Goal: Task Accomplishment & Management: Complete application form

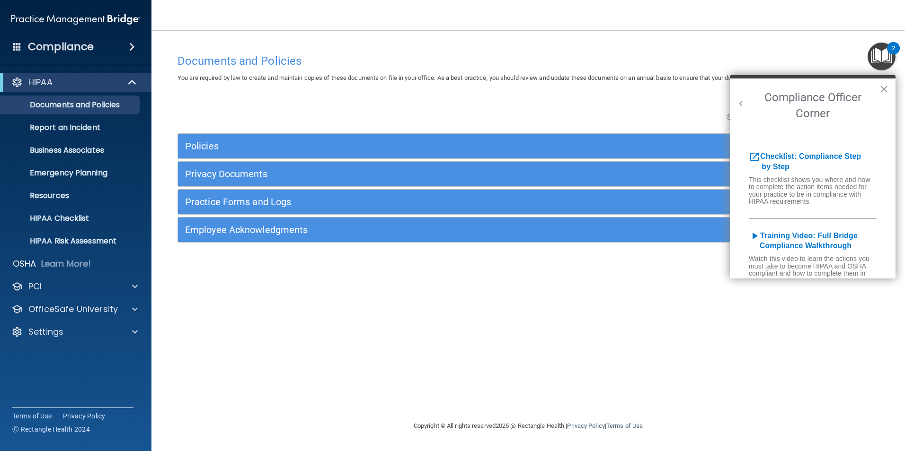
click at [882, 89] on button "×" at bounding box center [883, 88] width 9 height 15
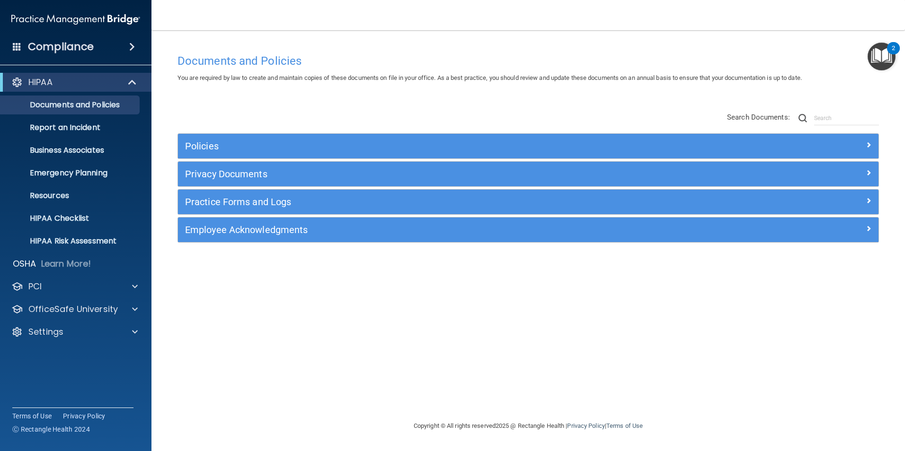
click at [581, 104] on div "Policies Select All (Unselect 0) Unselect All Print Selected (0) Acceptable Use…" at bounding box center [527, 178] width 715 height 151
click at [70, 332] on div "Settings" at bounding box center [62, 331] width 117 height 11
click at [61, 378] on p "My Users" at bounding box center [70, 377] width 129 height 9
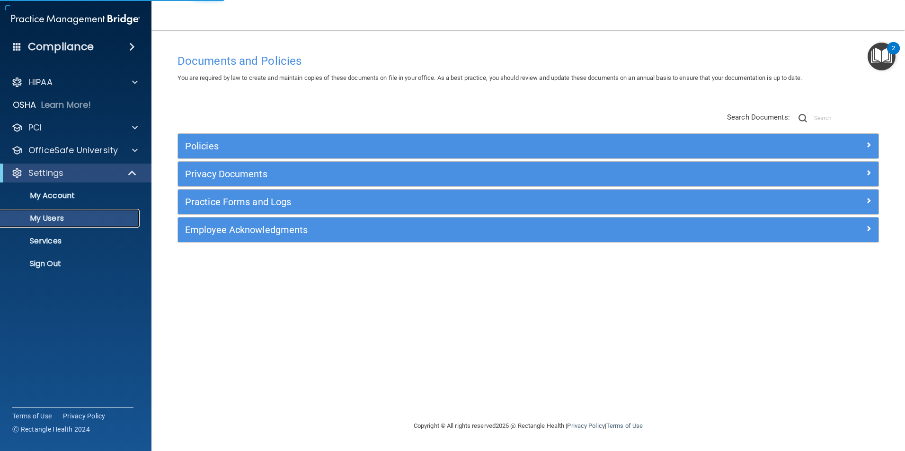
select select "20"
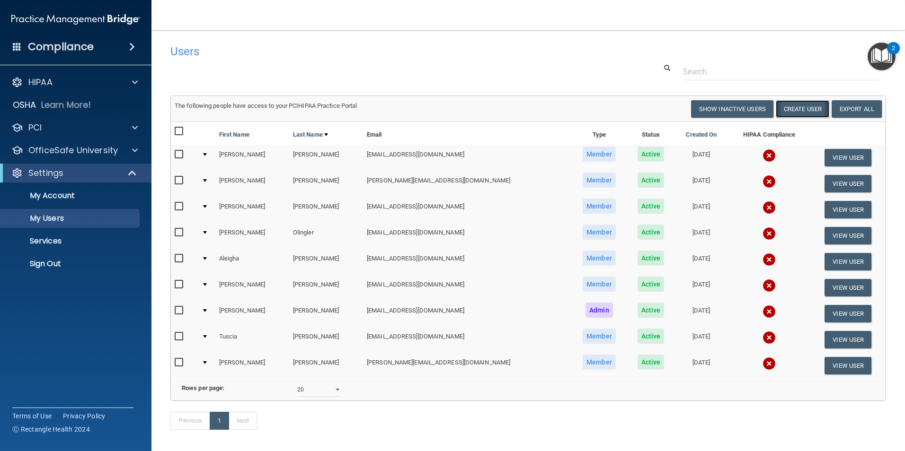
click at [800, 109] on button "Create User" at bounding box center [801, 109] width 53 height 18
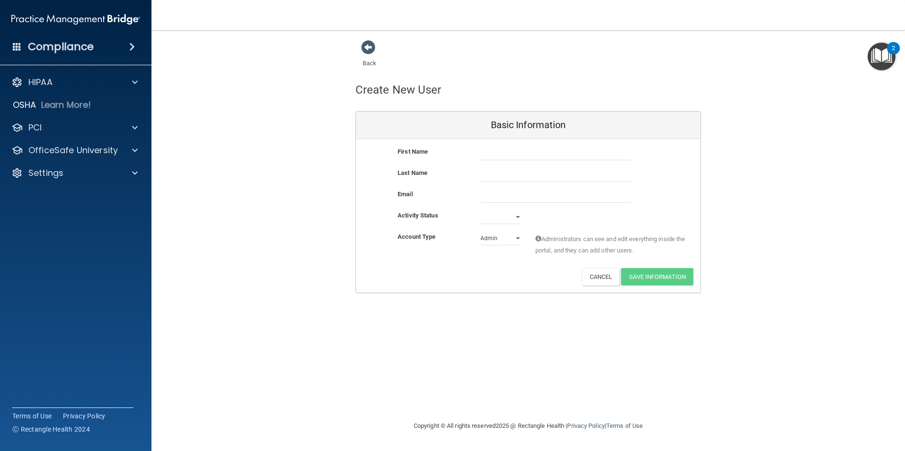
drag, startPoint x: 472, startPoint y: 158, endPoint x: 509, endPoint y: 156, distance: 37.0
click at [503, 157] on div "First Name" at bounding box center [528, 153] width 344 height 14
click at [509, 156] on input "text" at bounding box center [555, 153] width 151 height 14
type input "Hope"
type input "Beam"
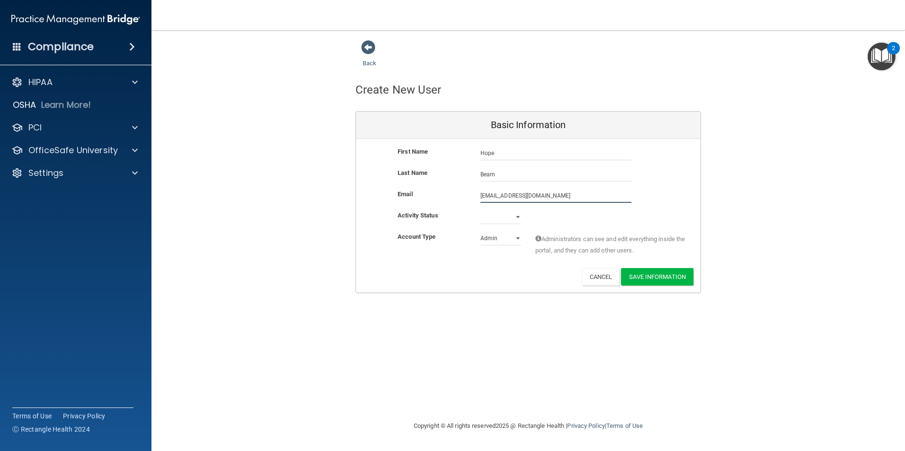
type input "hope_rhnea@yahoo.com"
click at [519, 212] on select "Active Inactive" at bounding box center [500, 217] width 41 height 14
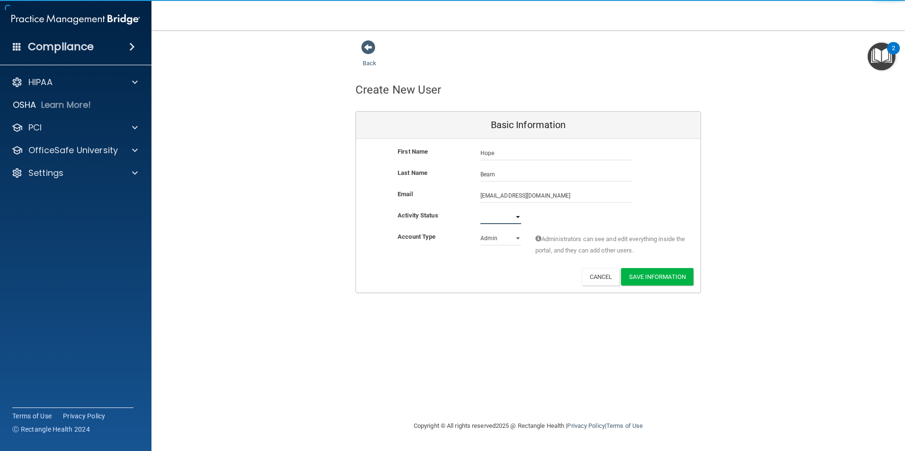
select select "active"
click at [480, 210] on select "Active Inactive" at bounding box center [500, 217] width 41 height 14
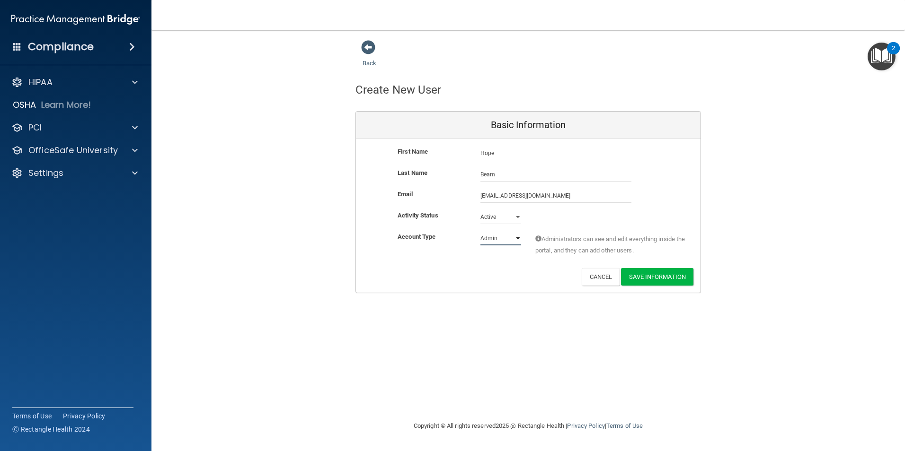
click at [500, 241] on select "Admin Member" at bounding box center [500, 238] width 41 height 14
select select "practice_member"
click at [480, 231] on select "Admin Member" at bounding box center [500, 238] width 41 height 14
click at [649, 274] on button "Save Information" at bounding box center [657, 277] width 72 height 18
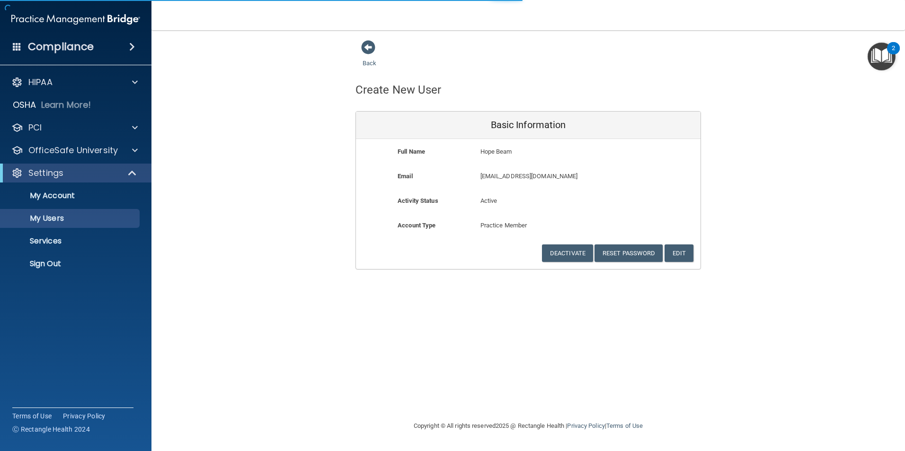
select select "20"
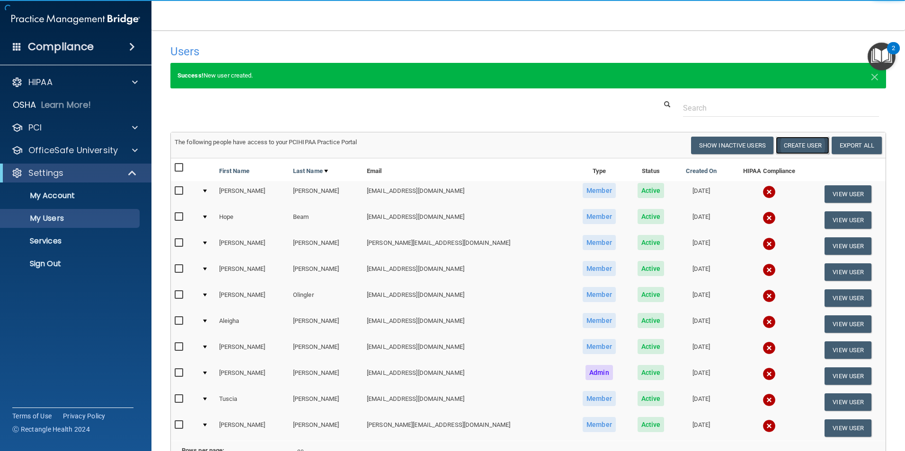
click at [801, 145] on button "Create User" at bounding box center [801, 146] width 53 height 18
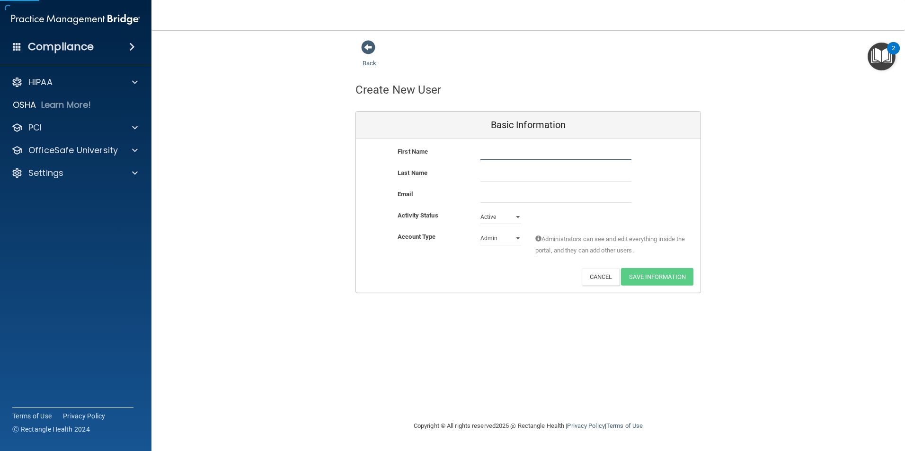
drag, startPoint x: 496, startPoint y: 153, endPoint x: 495, endPoint y: 148, distance: 5.3
click at [496, 153] on input "text" at bounding box center [555, 153] width 151 height 14
type input "[PERSON_NAME]"
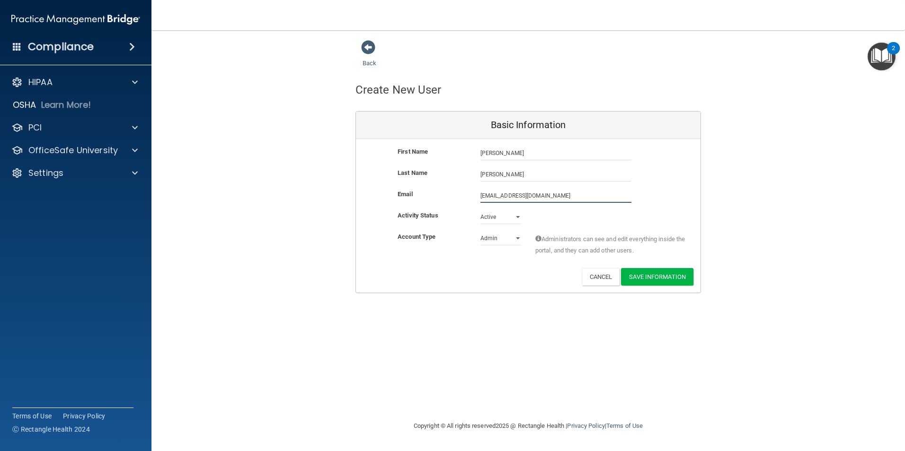
type input "[EMAIL_ADDRESS][DOMAIN_NAME]"
click at [485, 243] on select "Admin Member" at bounding box center [500, 240] width 41 height 14
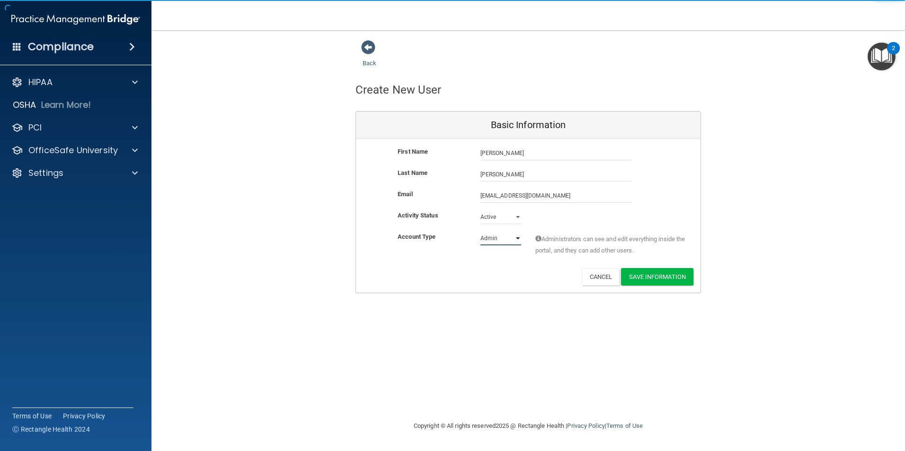
select select "practice_member"
click at [480, 231] on select "Admin Member" at bounding box center [500, 238] width 41 height 14
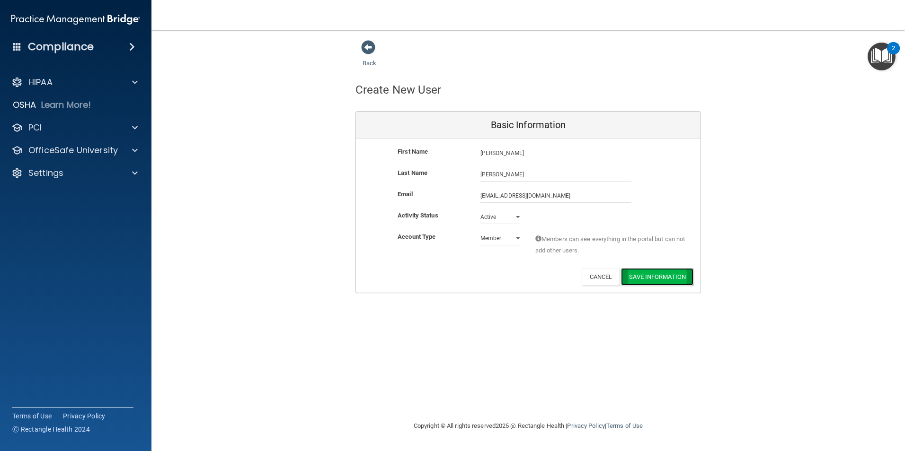
click at [666, 276] on button "Save Information" at bounding box center [657, 277] width 72 height 18
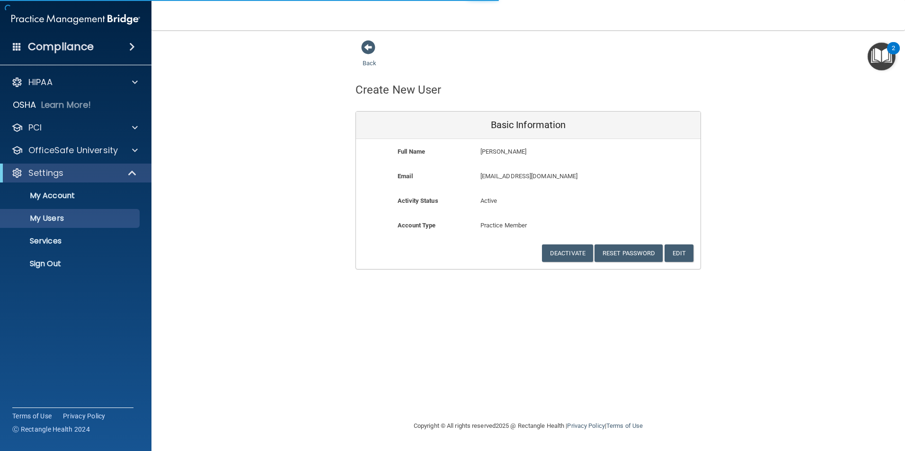
select select "20"
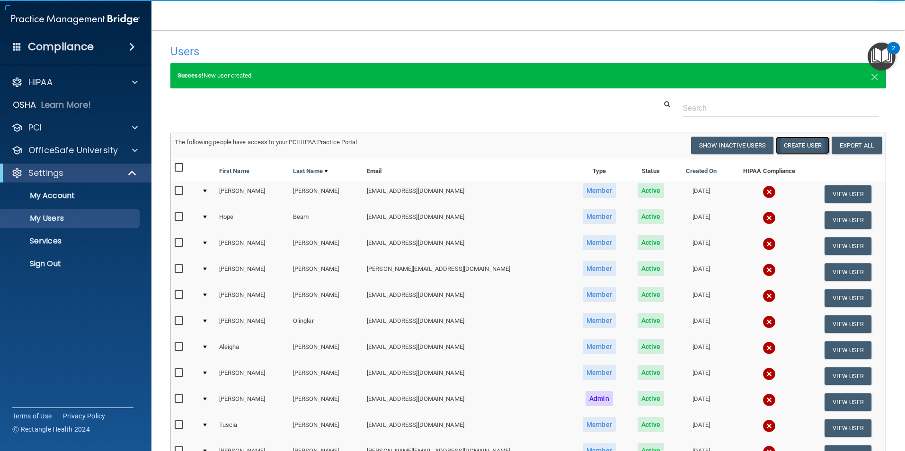
click at [786, 142] on button "Create User" at bounding box center [801, 146] width 53 height 18
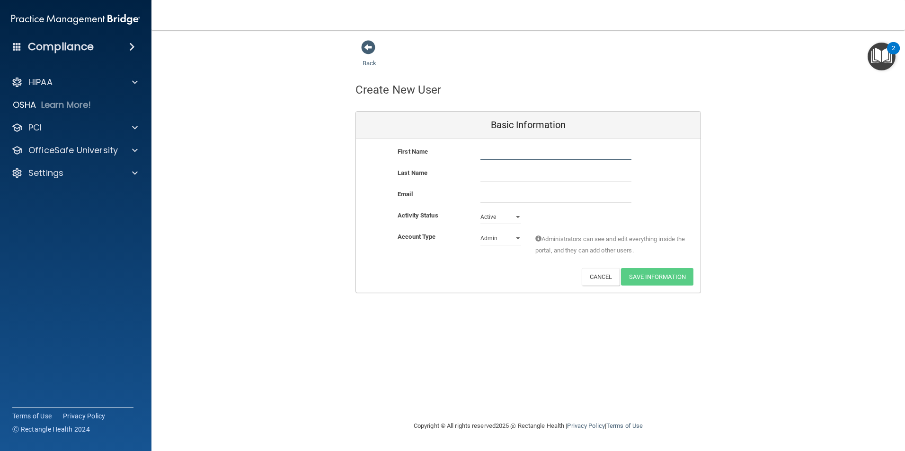
click at [506, 157] on input "text" at bounding box center [555, 153] width 151 height 14
type input "[PERSON_NAME]"
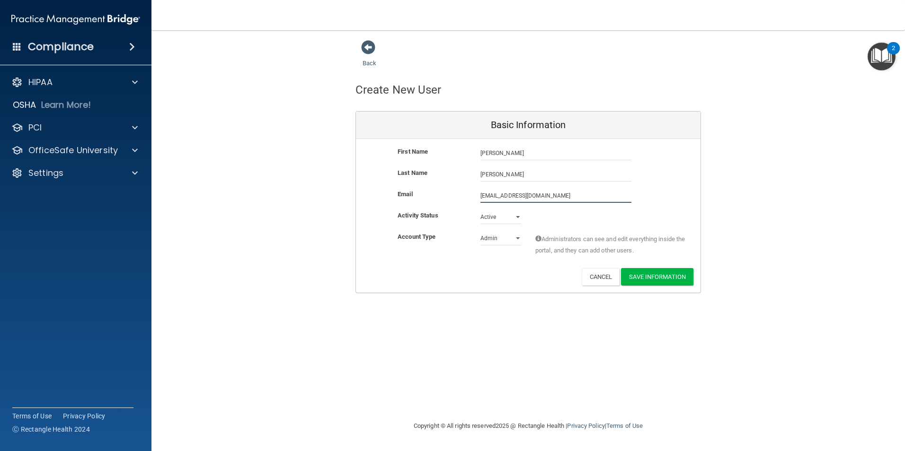
type input "[EMAIL_ADDRESS][DOMAIN_NAME]"
click at [518, 237] on select "Admin Member" at bounding box center [500, 238] width 41 height 14
select select "practice_member"
click at [480, 231] on select "Admin Member" at bounding box center [500, 238] width 41 height 14
click at [650, 279] on button "Save Information" at bounding box center [657, 277] width 72 height 18
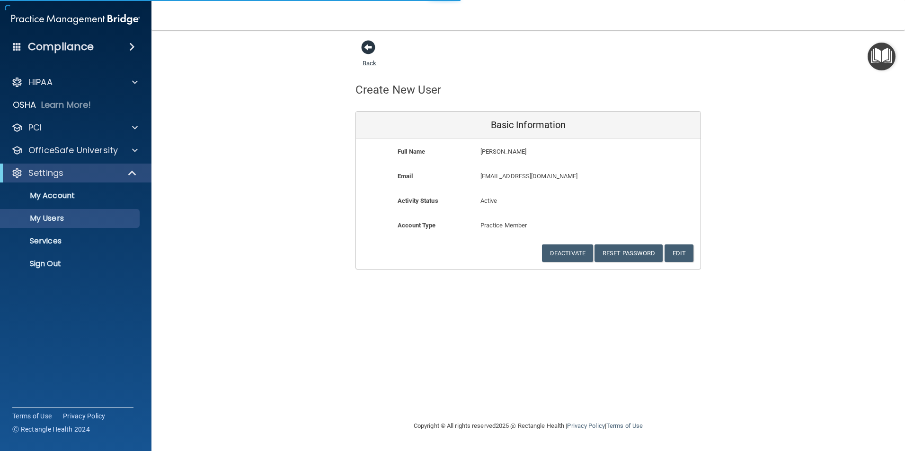
click at [369, 53] on span at bounding box center [368, 47] width 14 height 14
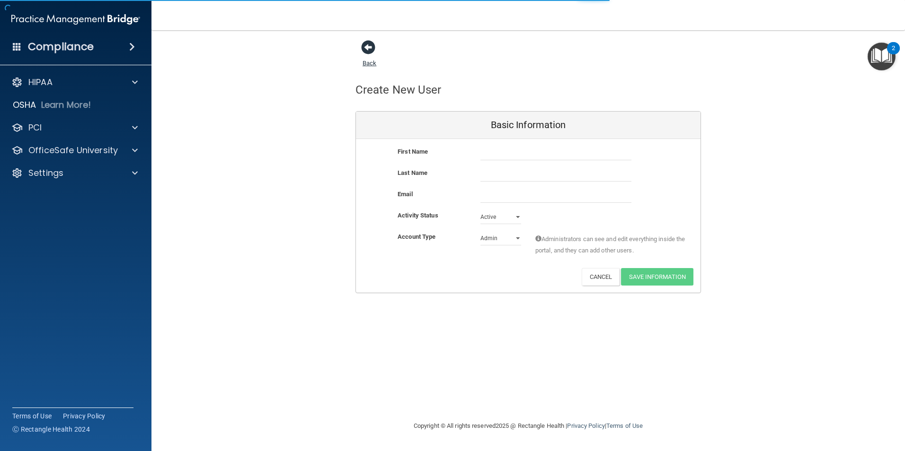
click at [370, 45] on span at bounding box center [368, 47] width 14 height 14
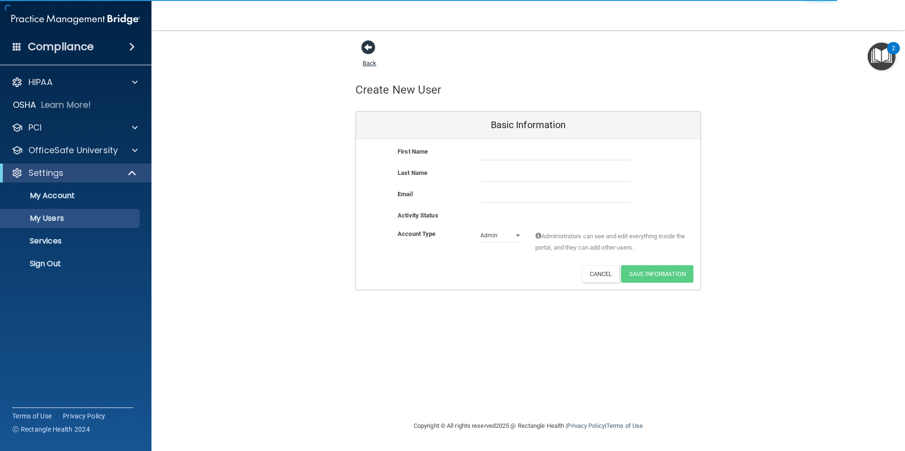
click at [366, 45] on span at bounding box center [368, 47] width 14 height 14
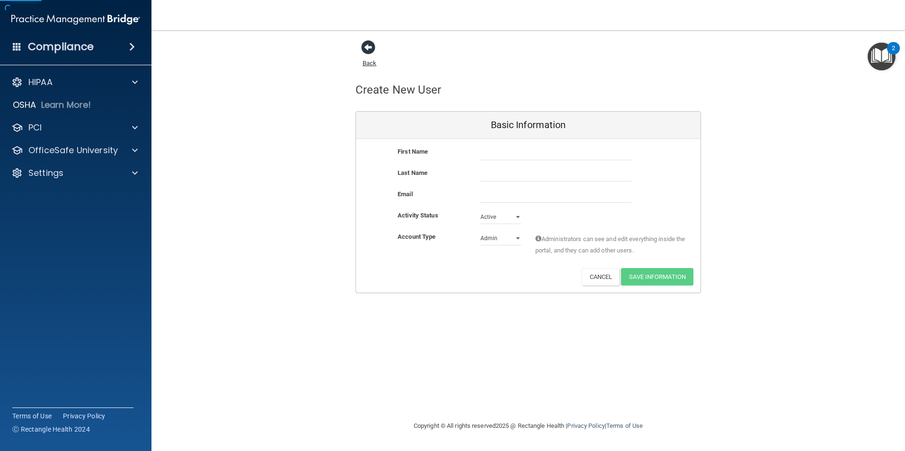
click at [369, 50] on span at bounding box center [368, 47] width 14 height 14
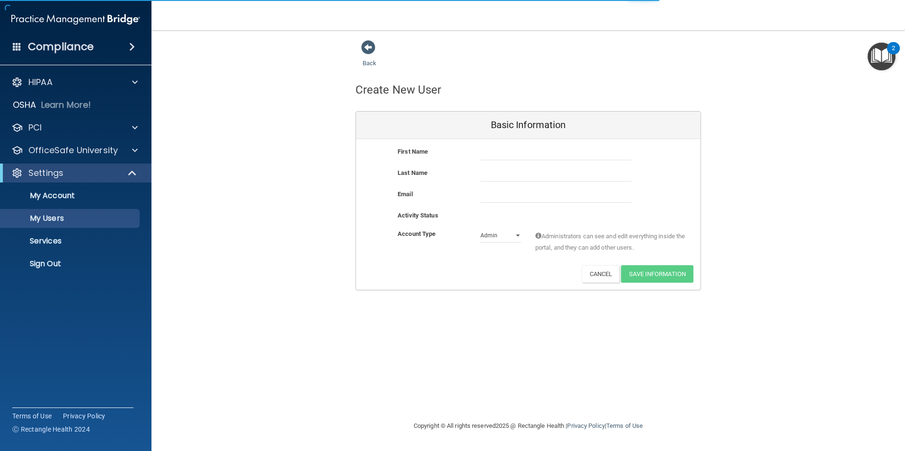
select select "20"
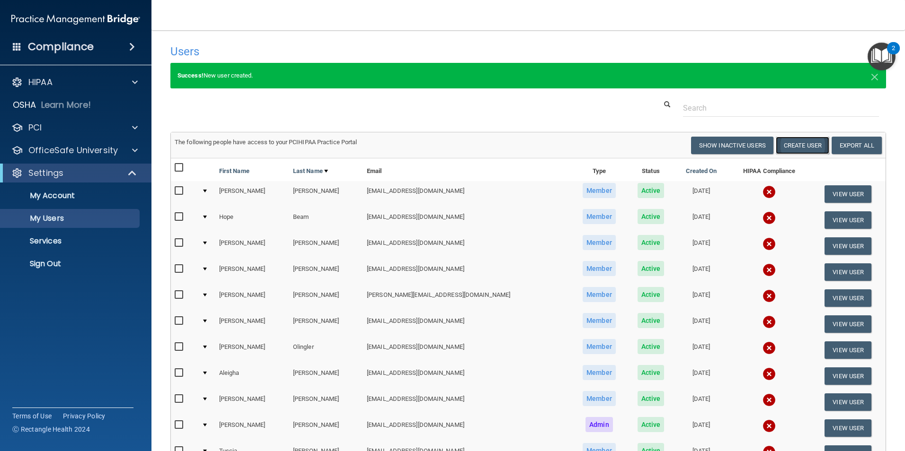
click at [798, 145] on button "Create User" at bounding box center [801, 146] width 53 height 18
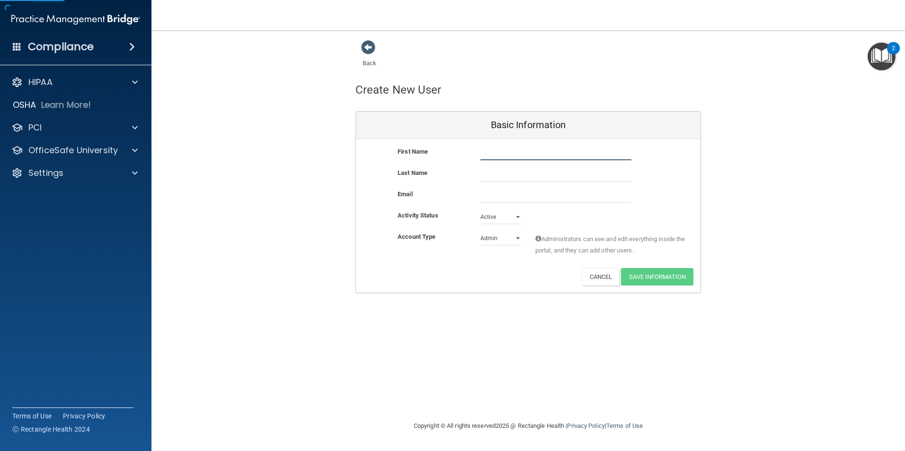
drag, startPoint x: 493, startPoint y: 155, endPoint x: 493, endPoint y: 137, distance: 17.5
click at [493, 152] on input "text" at bounding box center [555, 153] width 151 height 14
type input "Nicole"
type input "Daubenmire"
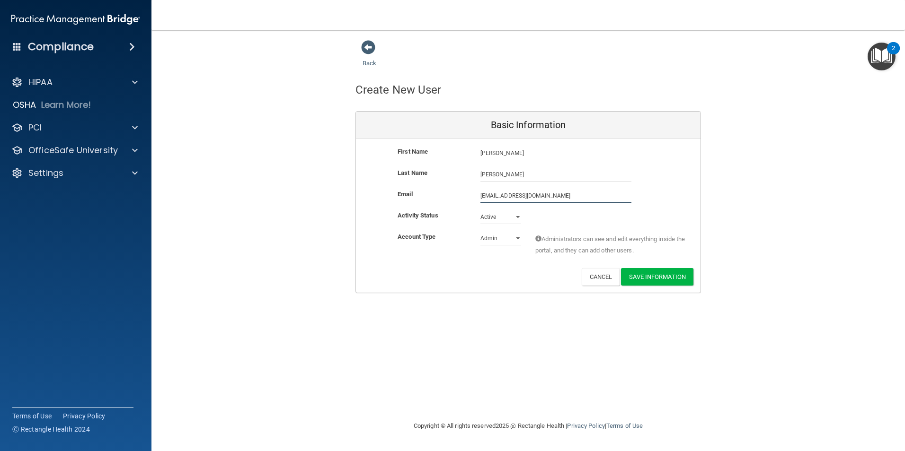
type input "rileynicole@hotmail.co"
click at [485, 238] on select "Admin Member" at bounding box center [500, 238] width 41 height 14
select select "practice_member"
click at [480, 231] on select "Admin Member" at bounding box center [500, 238] width 41 height 14
click at [663, 279] on button "Save Information" at bounding box center [657, 277] width 72 height 18
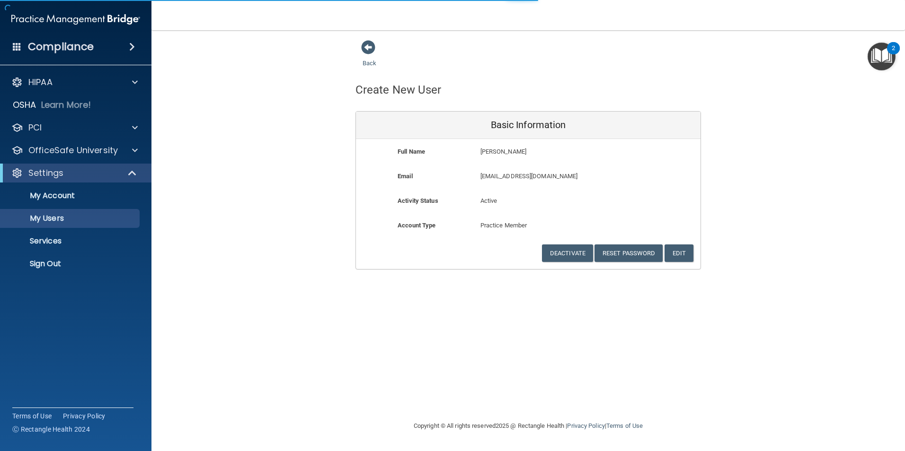
select select "20"
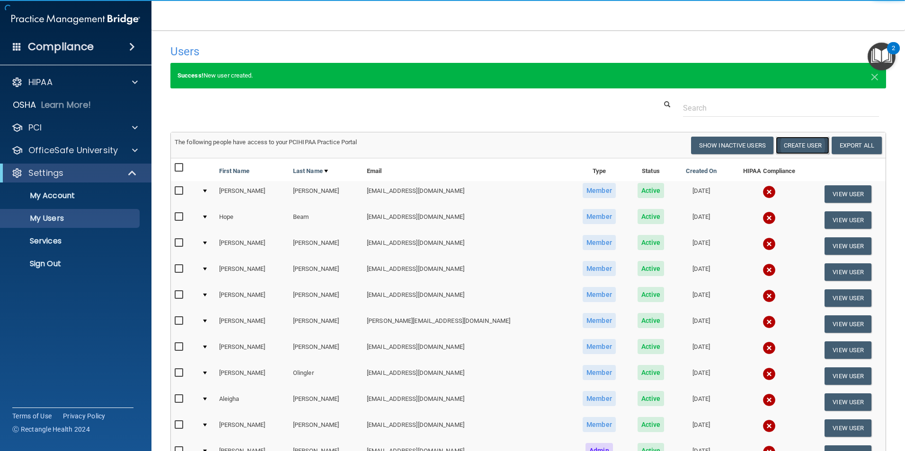
click at [780, 148] on button "Create User" at bounding box center [801, 146] width 53 height 18
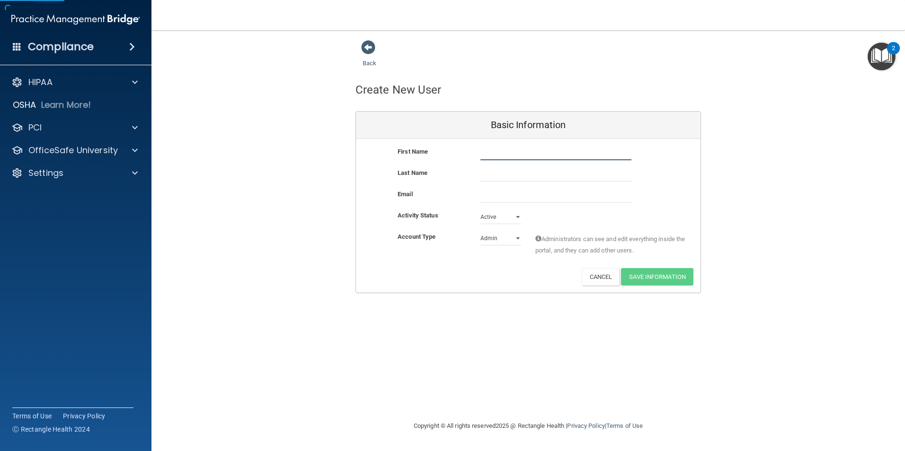
click at [519, 156] on input "text" at bounding box center [555, 153] width 151 height 14
type input "Teresa"
type input "George"
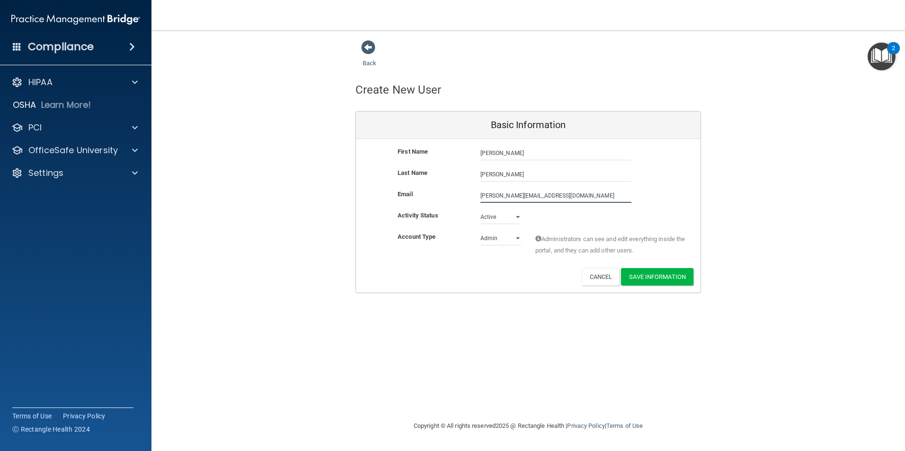
type input "teresa.springborodental@gmail.com"
click at [477, 239] on div "Admin Member" at bounding box center [500, 240] width 55 height 14
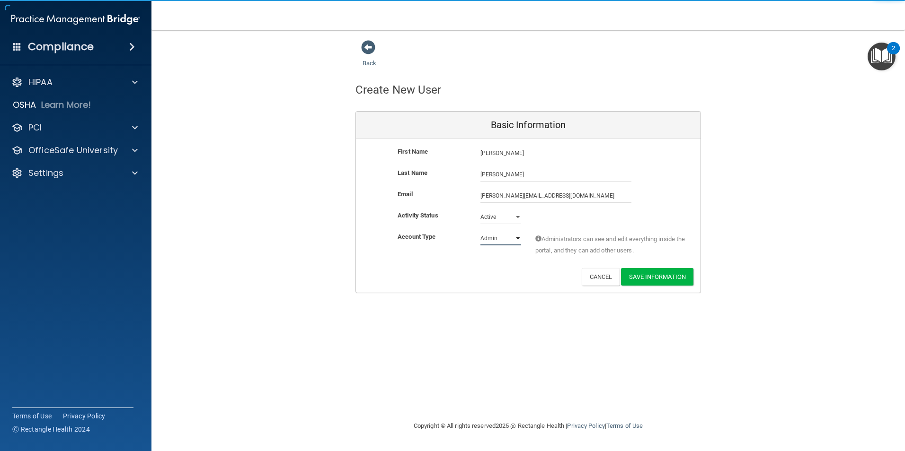
click at [480, 238] on select "Admin Member" at bounding box center [500, 238] width 41 height 14
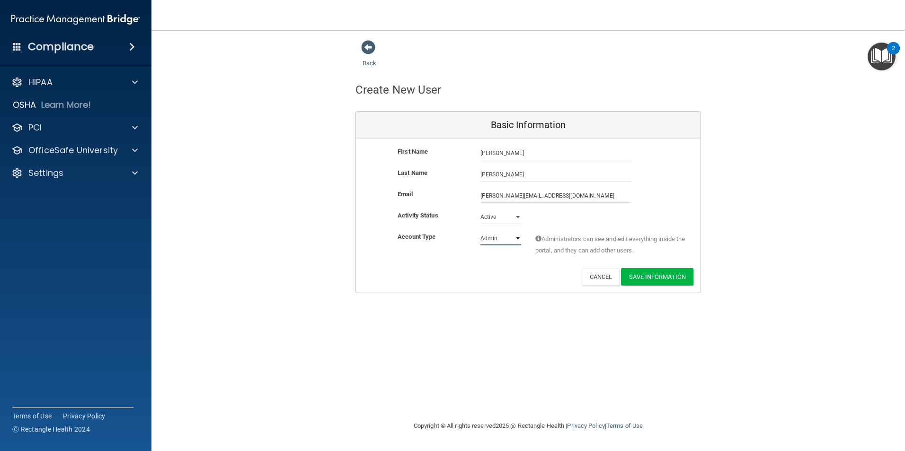
select select "practice_member"
click at [480, 231] on select "Admin Member" at bounding box center [500, 238] width 41 height 14
click at [675, 278] on button "Save Information" at bounding box center [657, 277] width 72 height 18
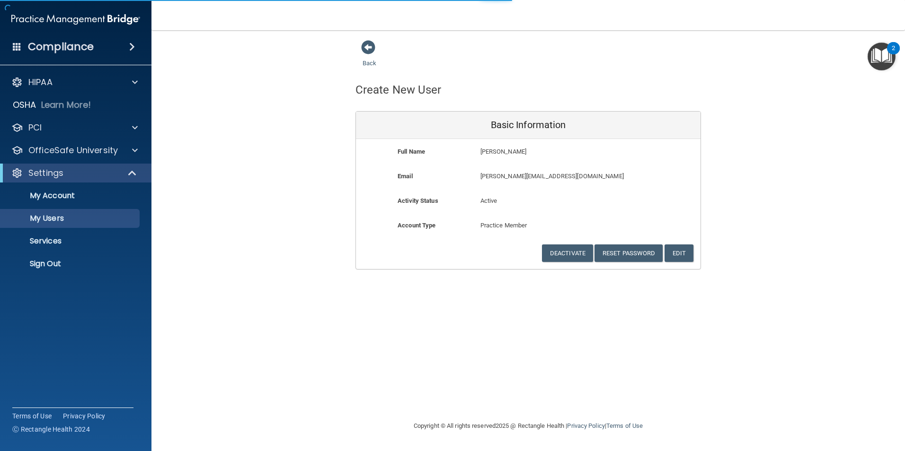
select select "20"
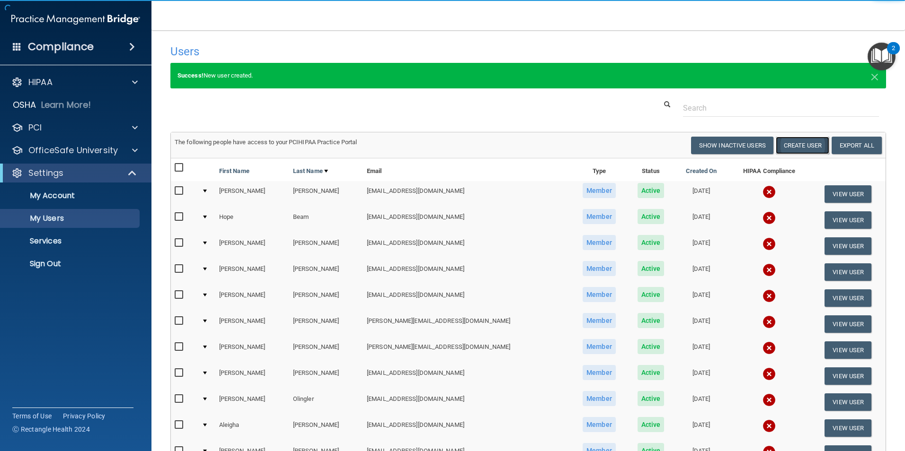
click at [786, 147] on button "Create User" at bounding box center [801, 146] width 53 height 18
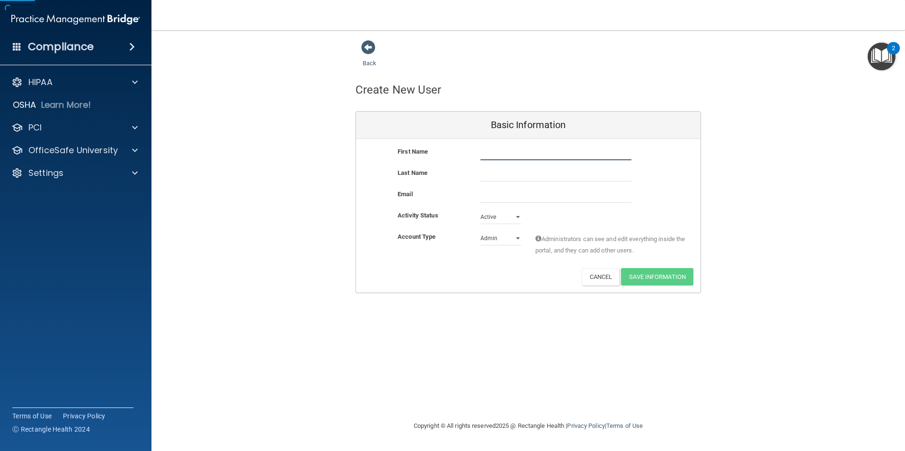
click at [504, 158] on input "text" at bounding box center [555, 153] width 151 height 14
type input "Karen"
type input "Haacke"
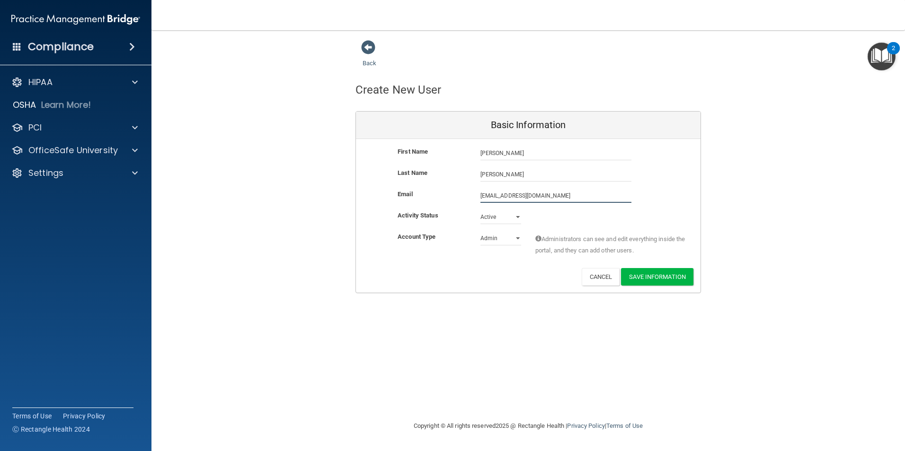
type input "tkhaacke@gmail.com"
click at [510, 234] on select "Admin Member" at bounding box center [500, 240] width 41 height 14
select select "practice_member"
click at [480, 231] on select "Admin Member" at bounding box center [500, 238] width 41 height 14
click at [657, 273] on button "Save Information" at bounding box center [657, 277] width 72 height 18
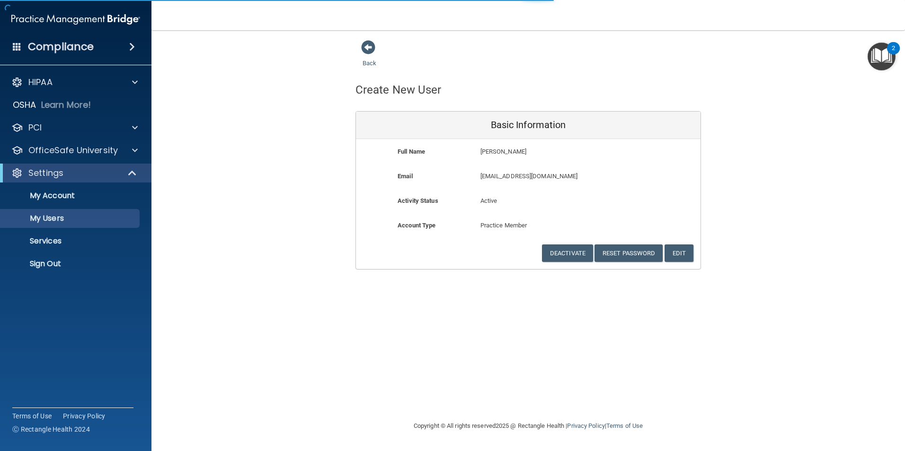
select select "20"
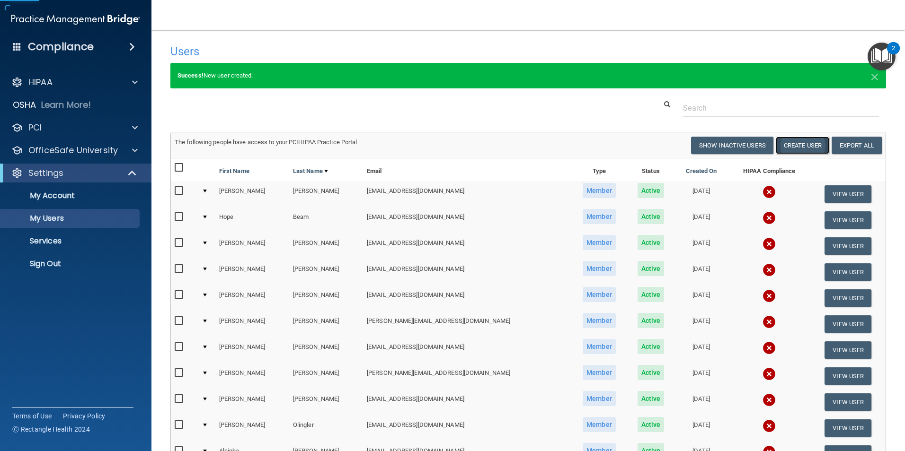
click at [789, 143] on button "Create User" at bounding box center [801, 146] width 53 height 18
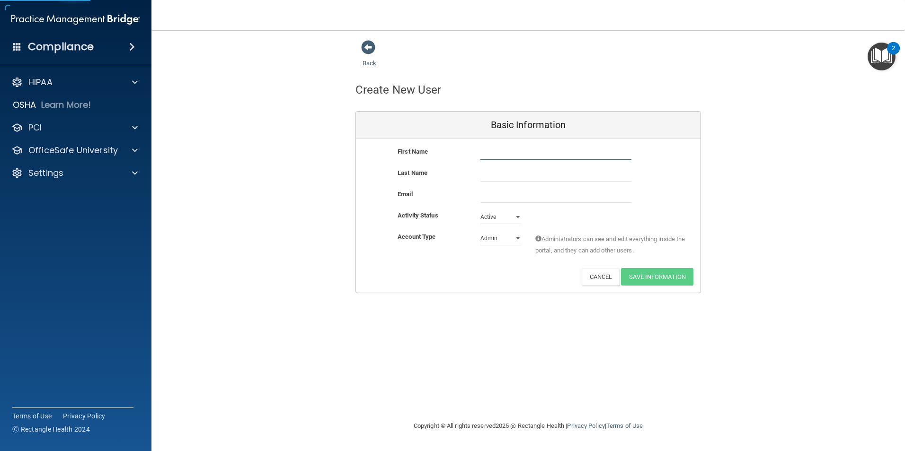
click at [499, 151] on input "text" at bounding box center [555, 153] width 151 height 14
type input "Annette"
type input "Hoops"
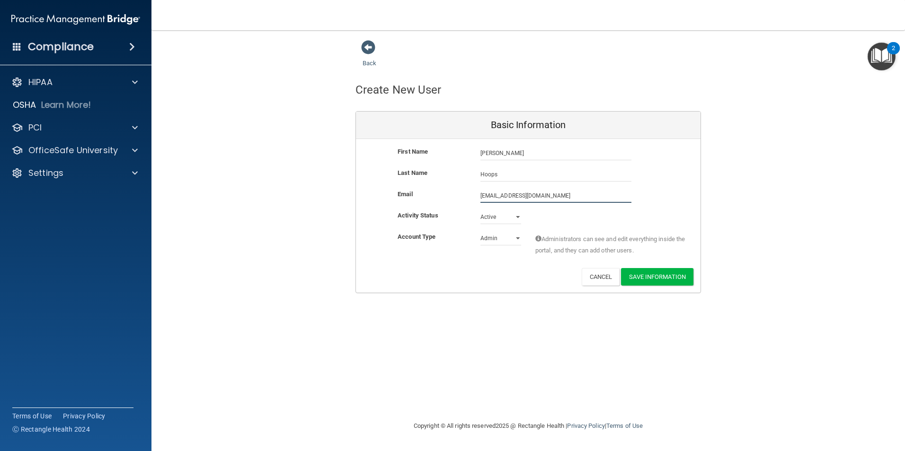
type input "ahrdh@aol.com"
click at [495, 217] on select "Active Inactive" at bounding box center [500, 219] width 41 height 14
click at [480, 210] on select "Active Inactive" at bounding box center [500, 217] width 41 height 14
click at [490, 240] on select "Admin Member" at bounding box center [500, 238] width 41 height 14
select select "practice_member"
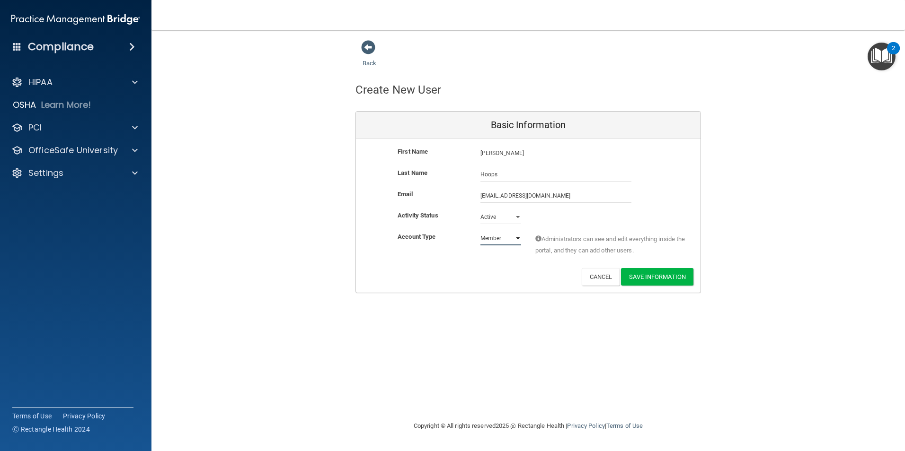
click at [480, 231] on select "Admin Member" at bounding box center [500, 238] width 41 height 14
click at [640, 277] on button "Save Information" at bounding box center [657, 277] width 72 height 18
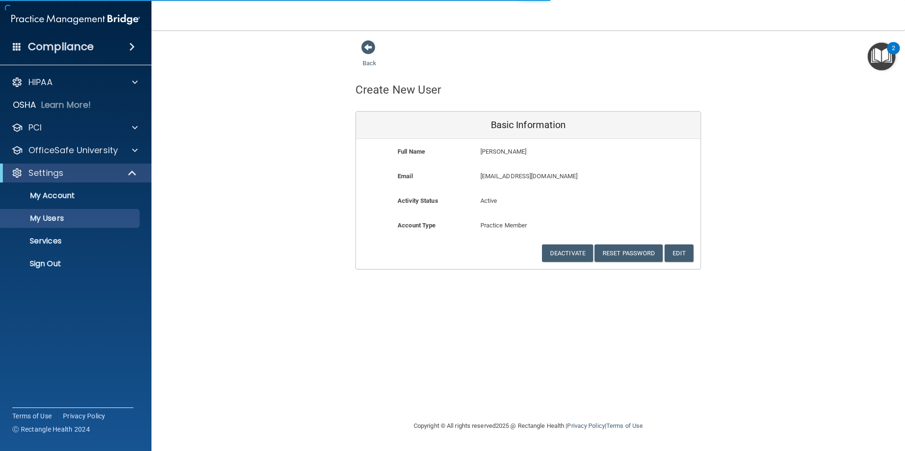
select select "20"
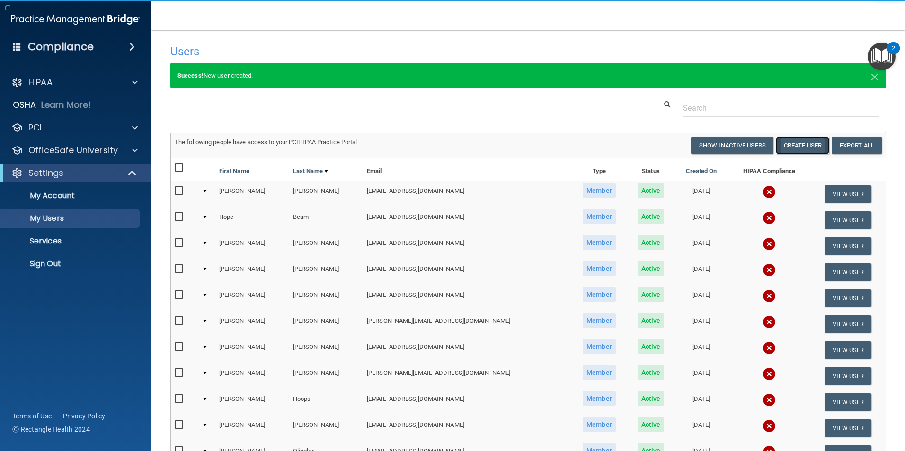
click at [802, 142] on button "Create User" at bounding box center [801, 146] width 53 height 18
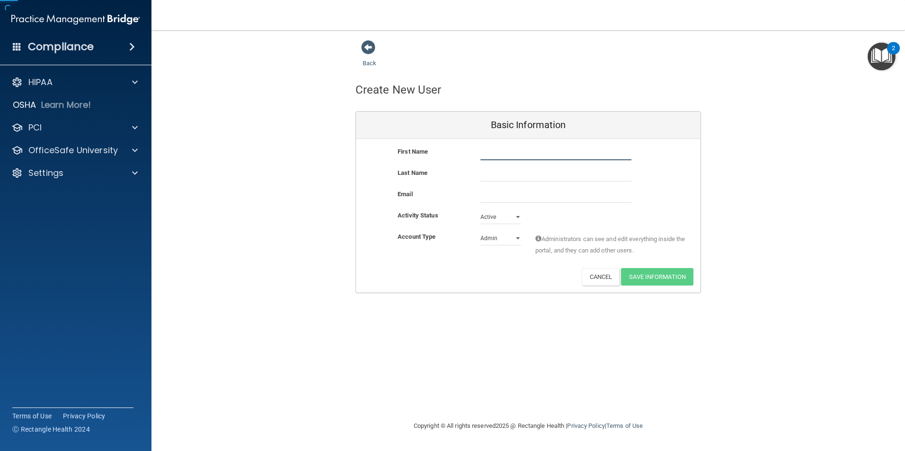
click at [489, 152] on input "text" at bounding box center [555, 153] width 151 height 14
type input "Ashlley"
type input "Marcum"
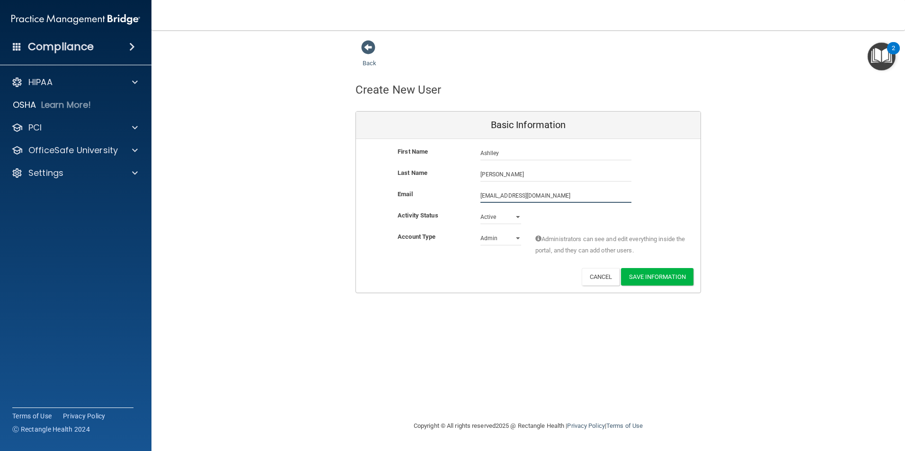
type input "ashley.springborodental@gmail.com"
click at [502, 239] on select "Admin Member" at bounding box center [500, 240] width 41 height 14
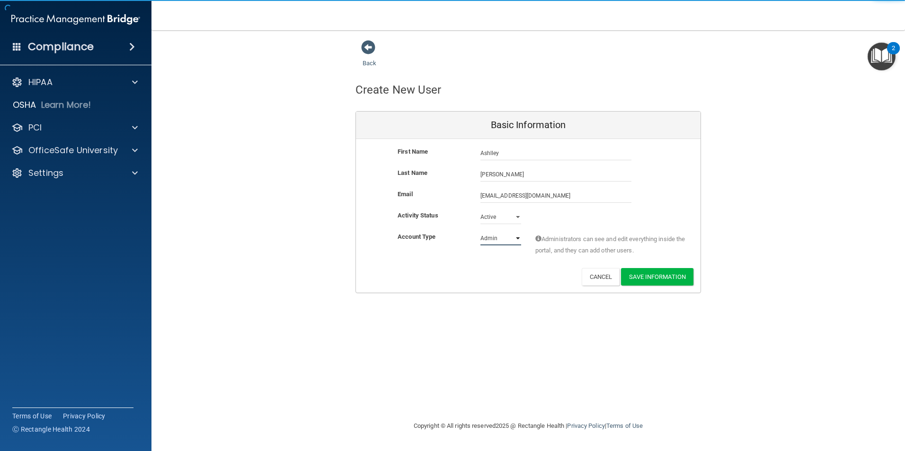
select select "practice_member"
click at [480, 231] on select "Admin Member" at bounding box center [500, 238] width 41 height 14
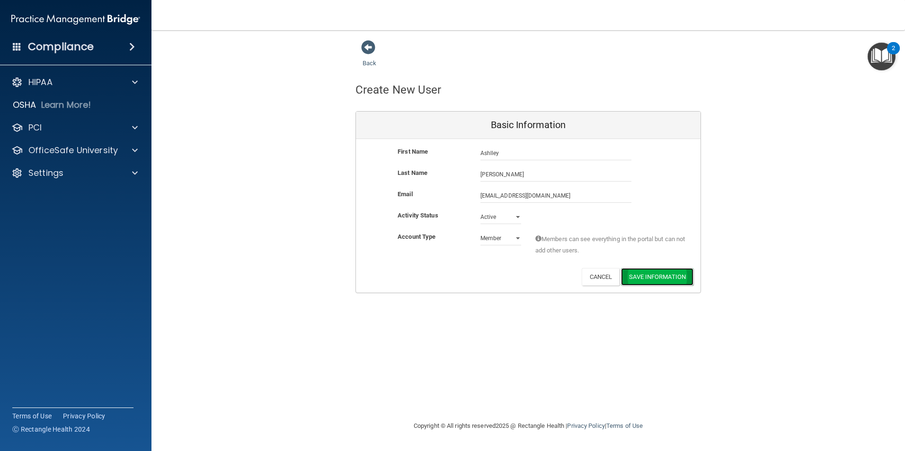
click at [642, 278] on button "Save Information" at bounding box center [657, 277] width 72 height 18
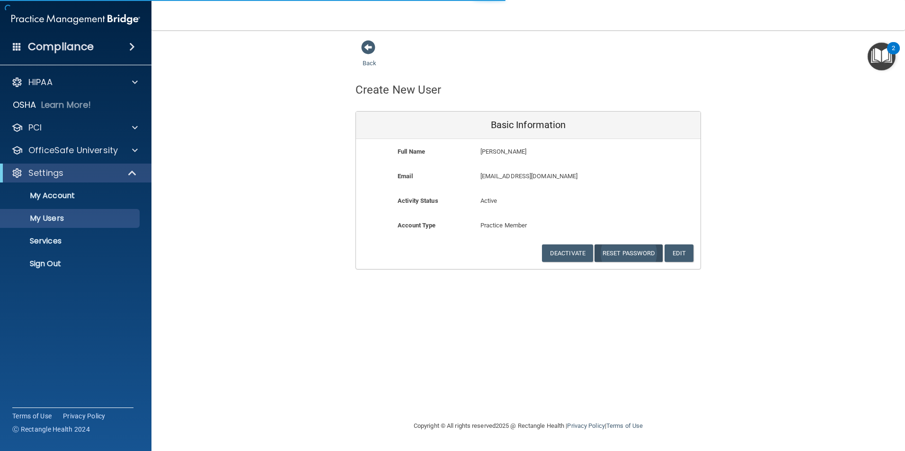
select select "20"
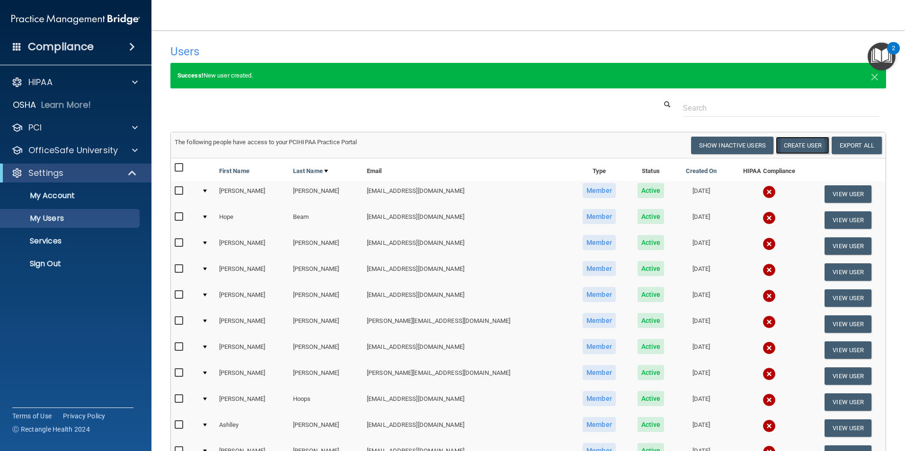
click at [794, 143] on button "Create User" at bounding box center [801, 146] width 53 height 18
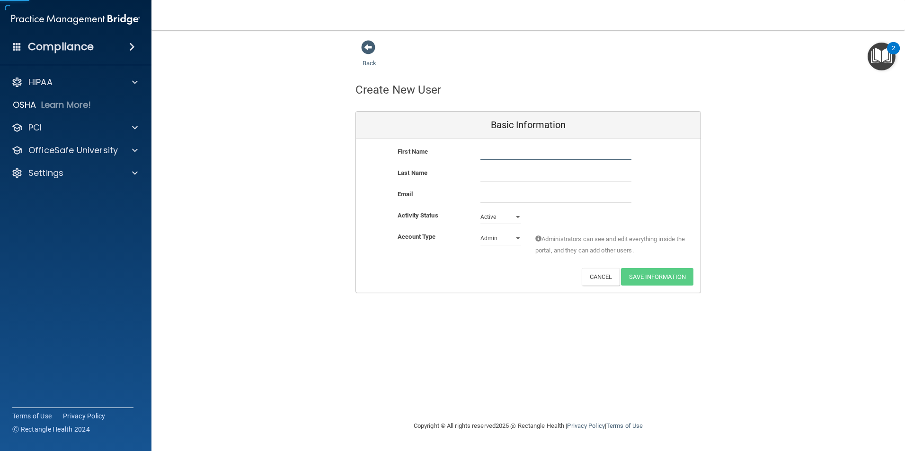
click at [505, 154] on input "text" at bounding box center [555, 153] width 151 height 14
type input "Emily"
type input "Raslich"
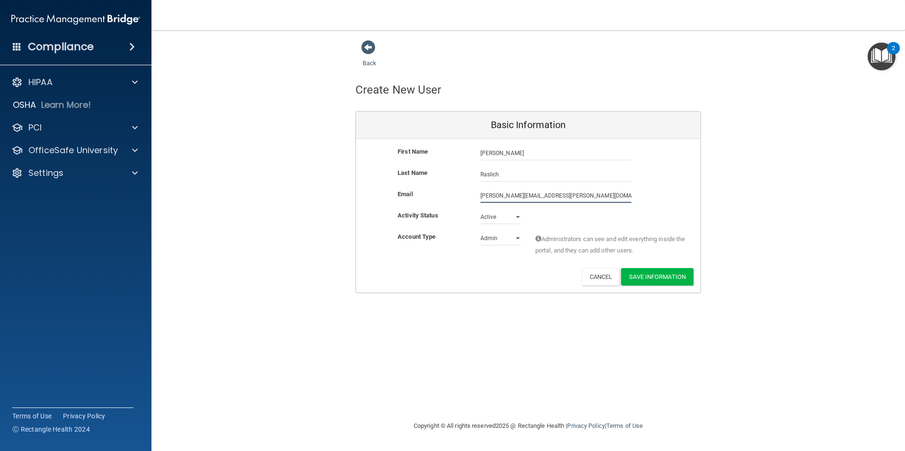
type input "emily.raslich@gmail.com"
click at [504, 237] on select "Admin Member" at bounding box center [500, 240] width 41 height 14
select select "practice_member"
click at [480, 231] on select "Admin Member" at bounding box center [500, 238] width 41 height 14
click at [663, 279] on button "Save Information" at bounding box center [657, 277] width 72 height 18
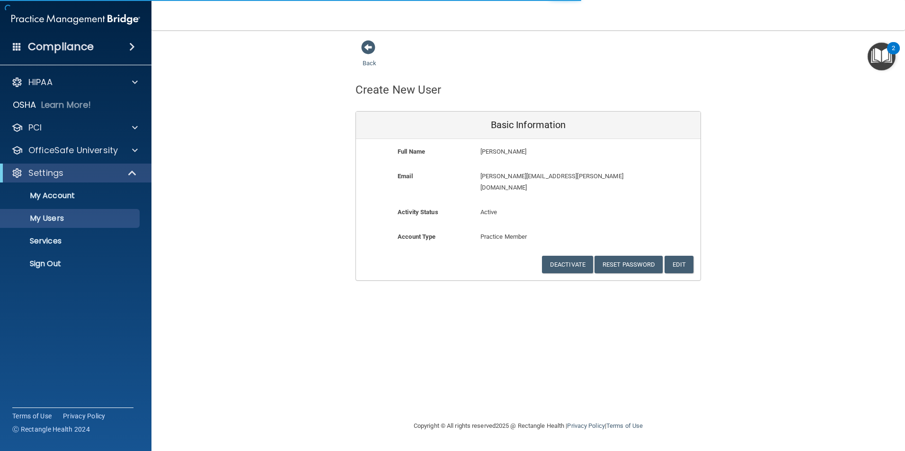
select select "20"
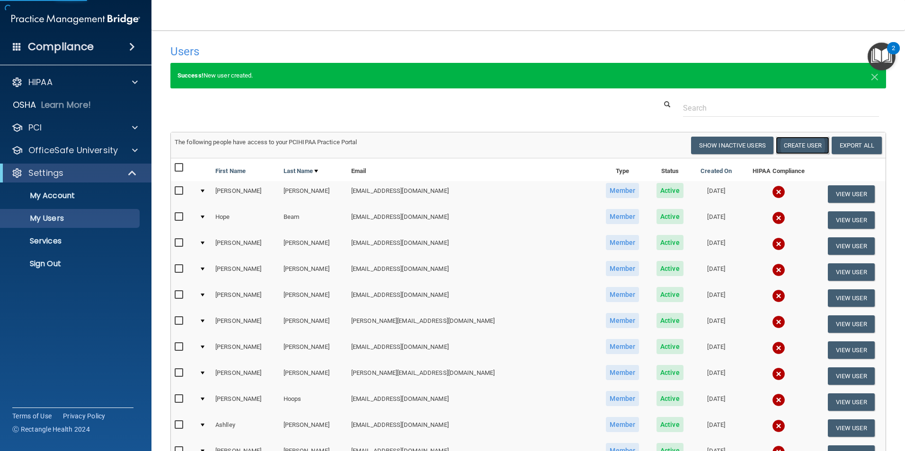
click at [789, 146] on button "Create User" at bounding box center [801, 146] width 53 height 18
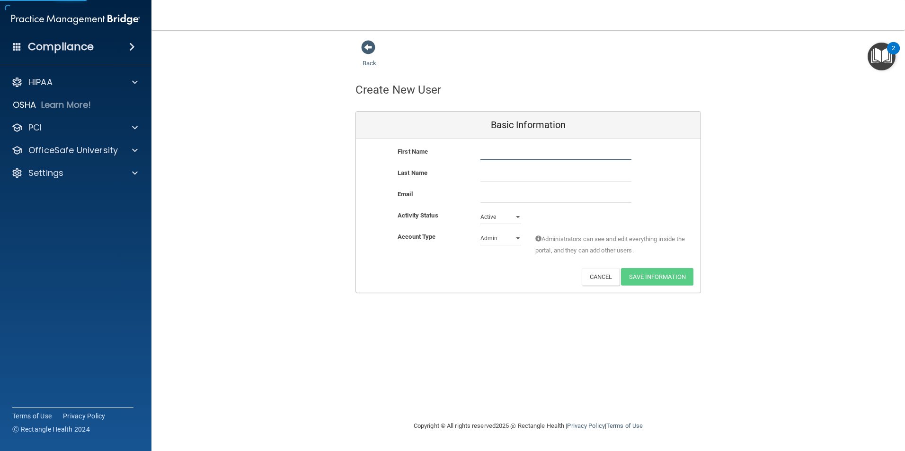
click at [487, 149] on input "text" at bounding box center [555, 153] width 151 height 14
type input "Megan"
type input "Stape"
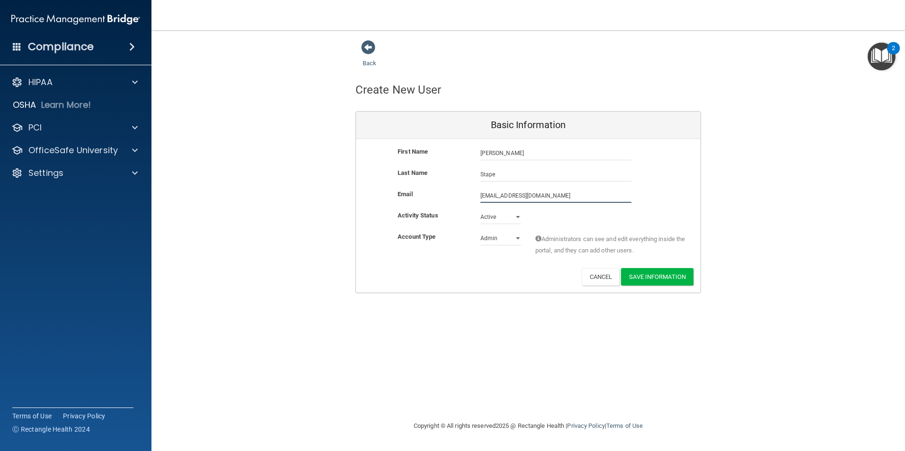
type input "megan.stape17@gmail.com"
click at [485, 241] on select "Admin Member" at bounding box center [500, 238] width 41 height 14
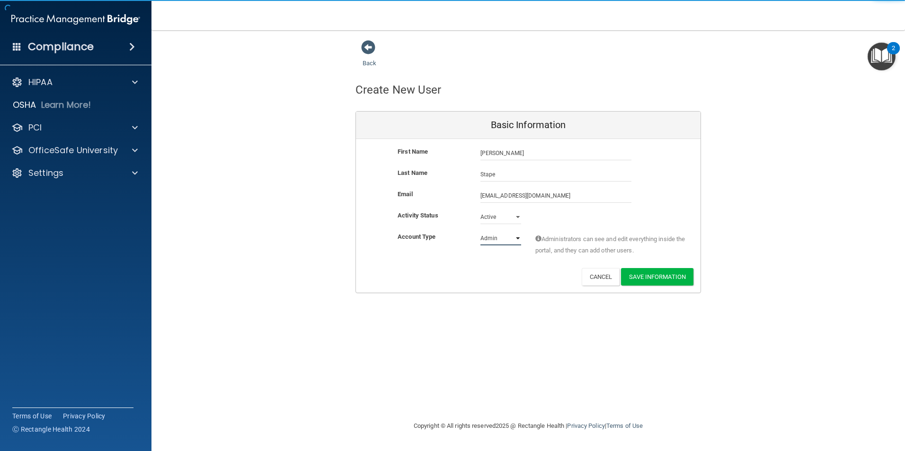
select select "practice_member"
click at [480, 231] on select "Admin Member" at bounding box center [500, 238] width 41 height 14
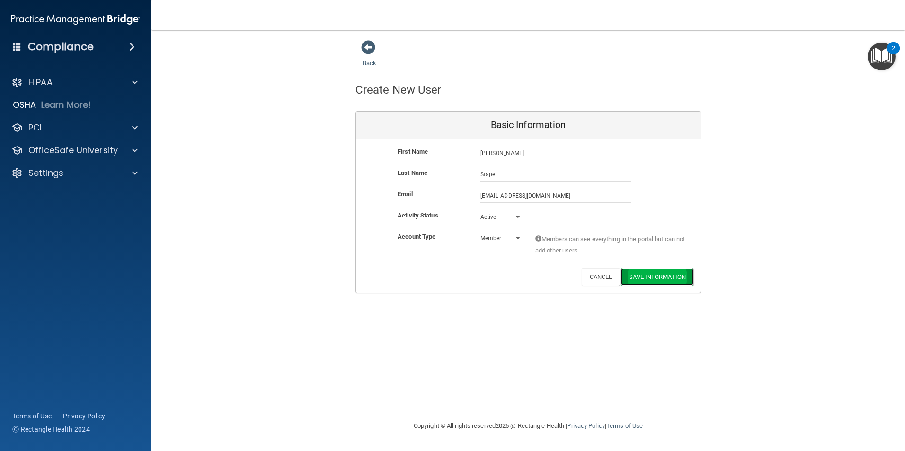
click at [630, 278] on button "Save Information" at bounding box center [657, 277] width 72 height 18
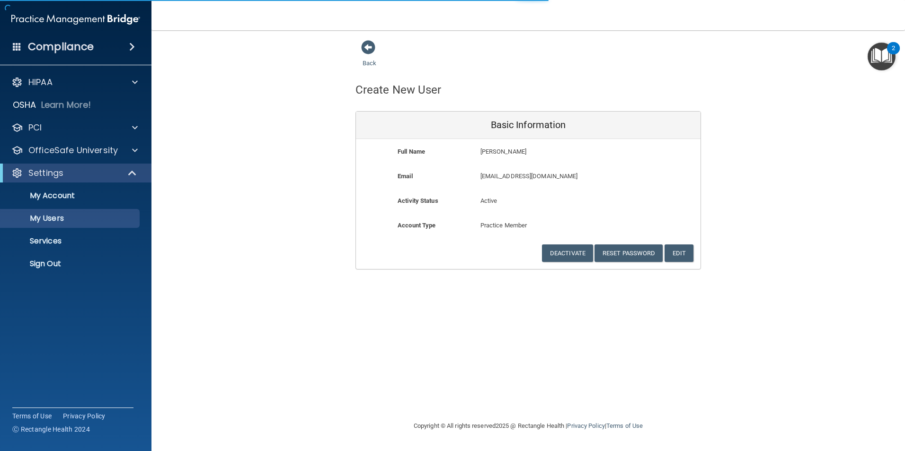
select select "20"
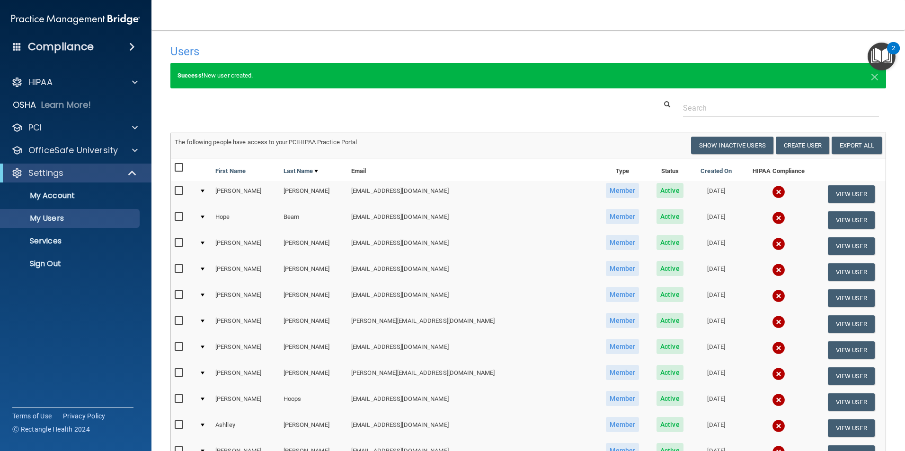
click at [882, 57] on img "Open Resource Center, 2 new notifications" at bounding box center [881, 57] width 28 height 28
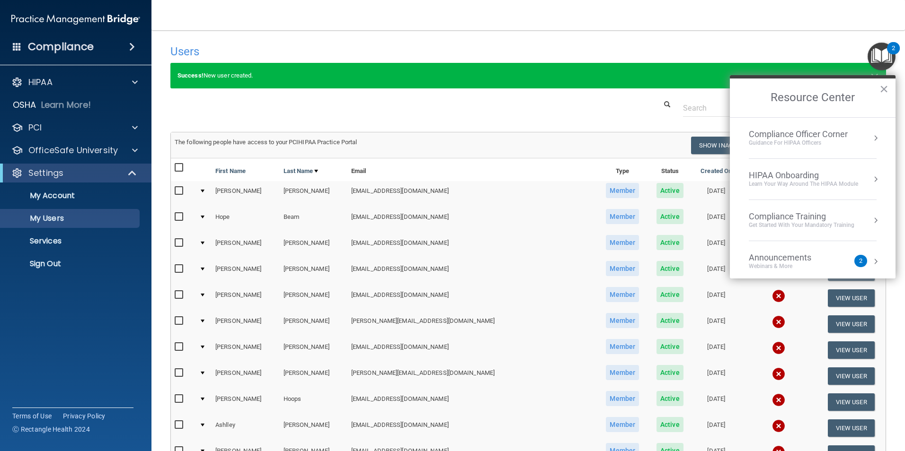
click at [790, 133] on div "Compliance Officer Corner" at bounding box center [797, 134] width 99 height 10
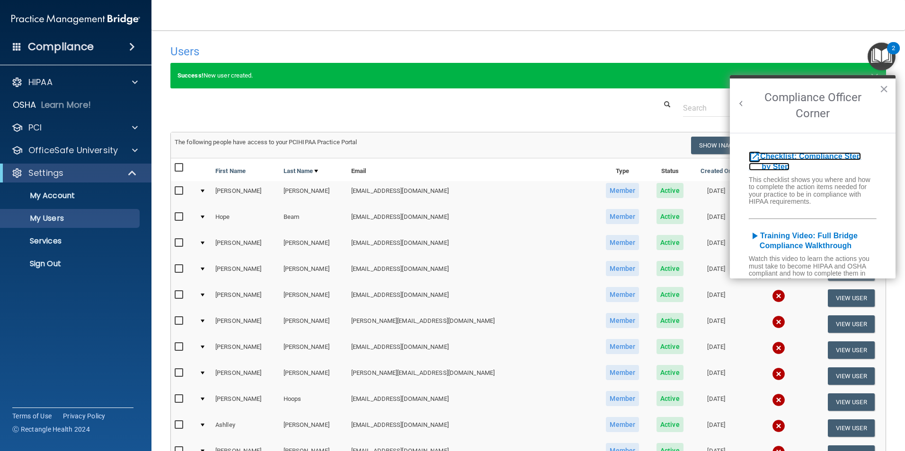
click at [777, 164] on b "Checklist: Compliance Step by Step" at bounding box center [804, 161] width 112 height 18
click at [50, 197] on p "My Account" at bounding box center [70, 195] width 129 height 9
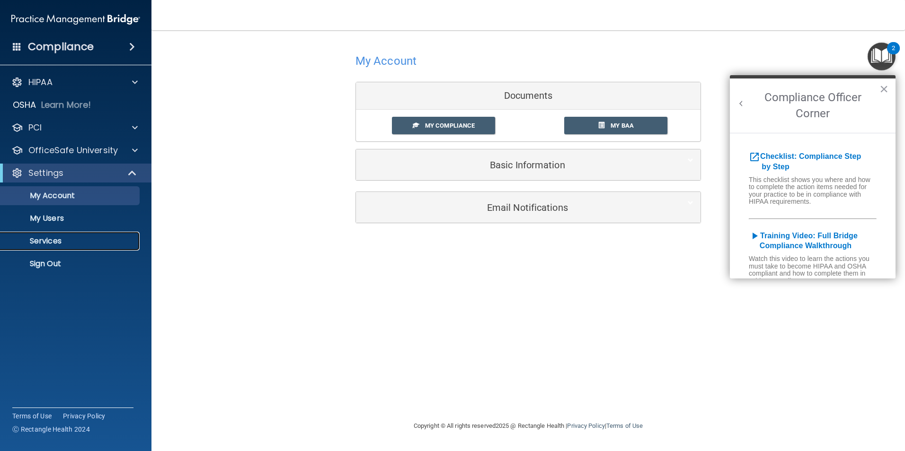
click at [43, 238] on p "Services" at bounding box center [70, 241] width 129 height 9
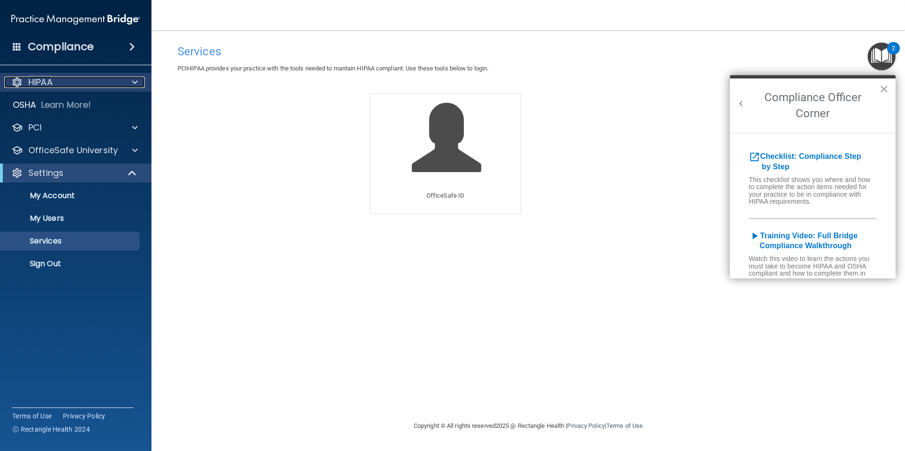
click at [54, 84] on div "HIPAA" at bounding box center [62, 82] width 117 height 11
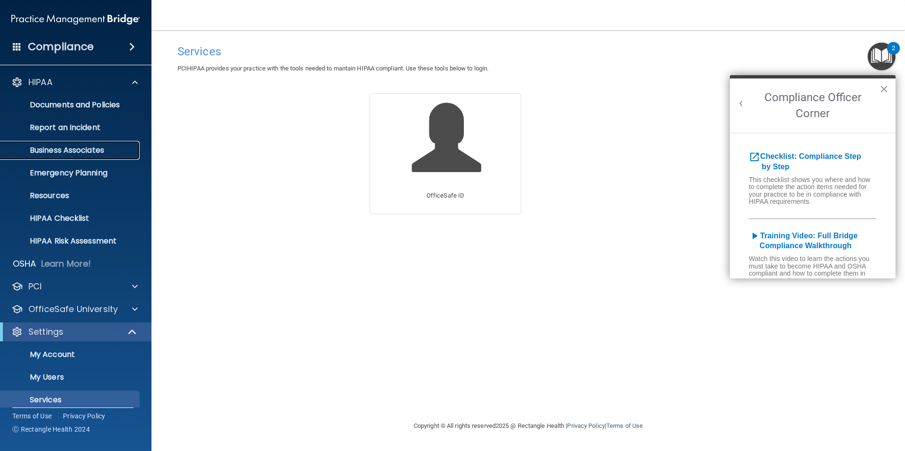
click at [59, 149] on p "Business Associates" at bounding box center [70, 150] width 129 height 9
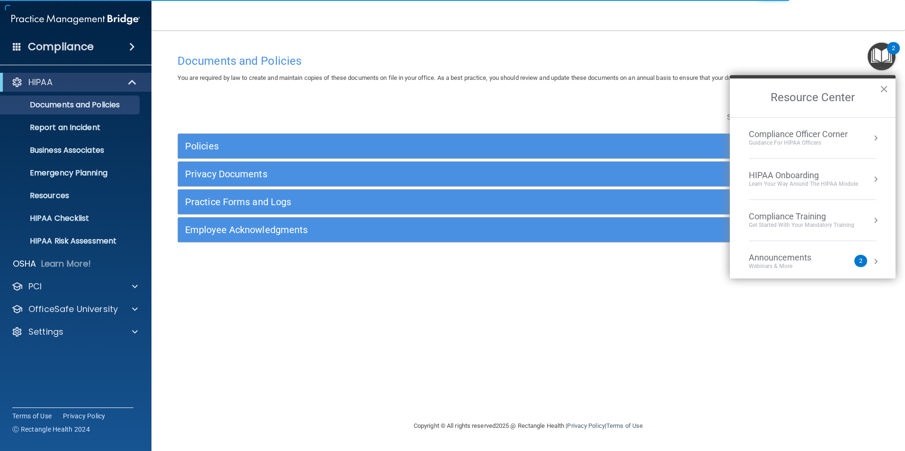
click at [885, 53] on img "Open Resource Center, 2 new notifications" at bounding box center [881, 57] width 28 height 28
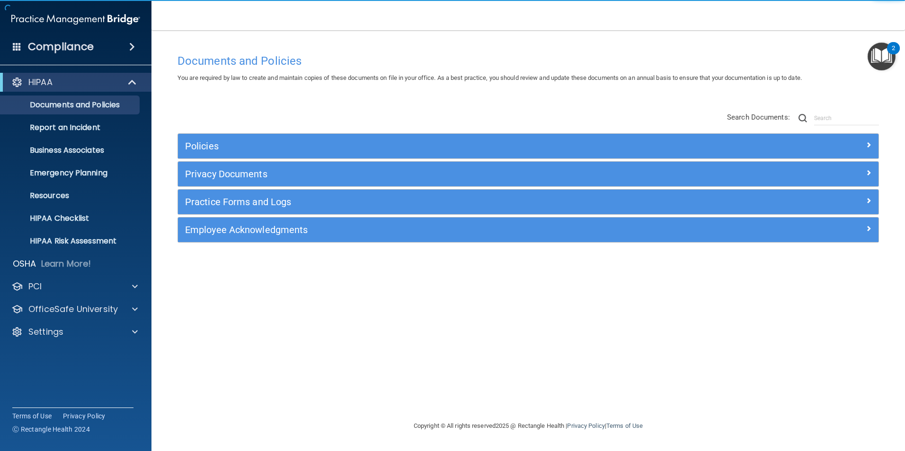
click at [884, 55] on img "Open Resource Center, 2 new notifications" at bounding box center [881, 57] width 28 height 28
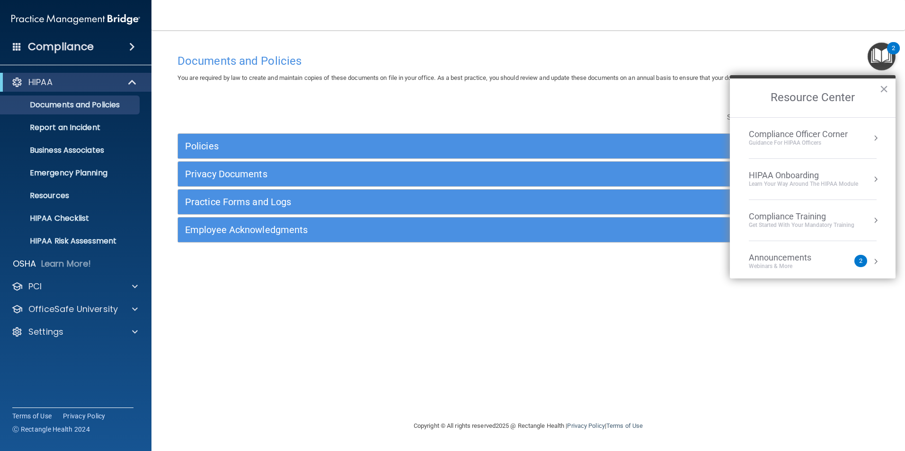
click at [783, 131] on div "Compliance Officer Corner" at bounding box center [797, 134] width 99 height 10
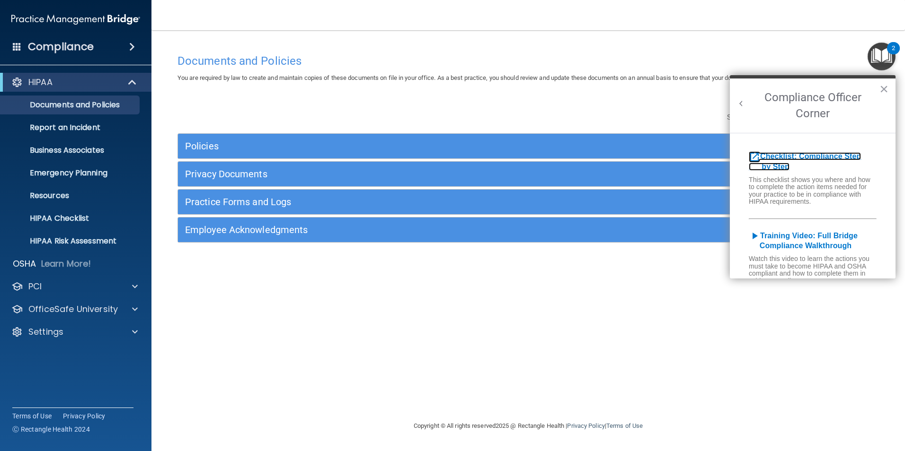
click at [770, 168] on b "Checklist: Compliance Step by Step" at bounding box center [804, 161] width 112 height 18
click at [97, 103] on p "Documents and Policies" at bounding box center [70, 104] width 129 height 9
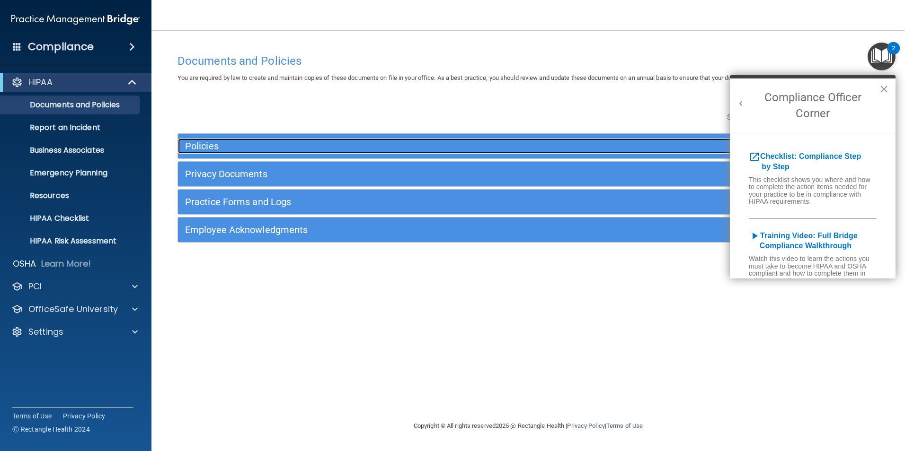
click at [209, 143] on h5 "Policies" at bounding box center [440, 146] width 511 height 10
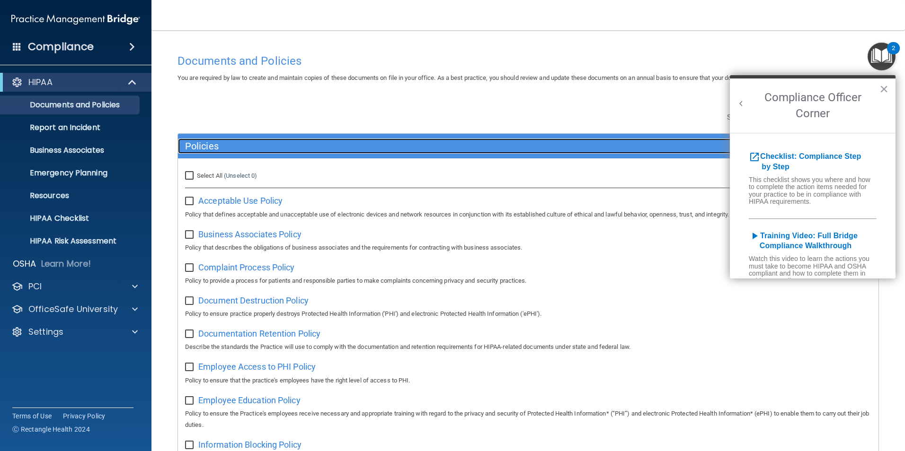
click at [211, 146] on h5 "Policies" at bounding box center [440, 146] width 511 height 10
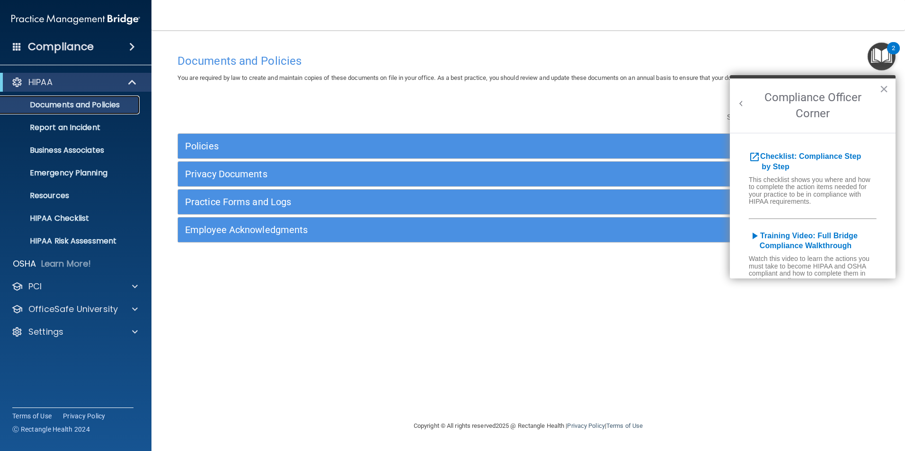
click at [54, 104] on p "Documents and Policies" at bounding box center [70, 104] width 129 height 9
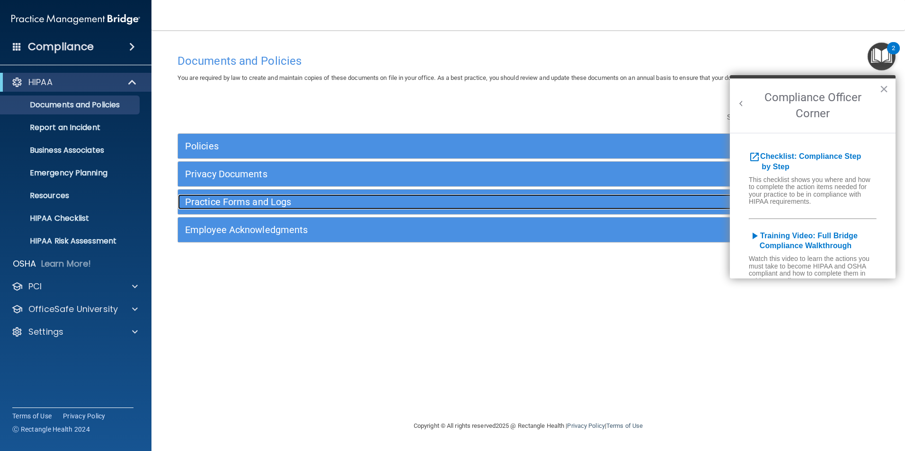
click at [228, 205] on h5 "Practice Forms and Logs" at bounding box center [440, 202] width 511 height 10
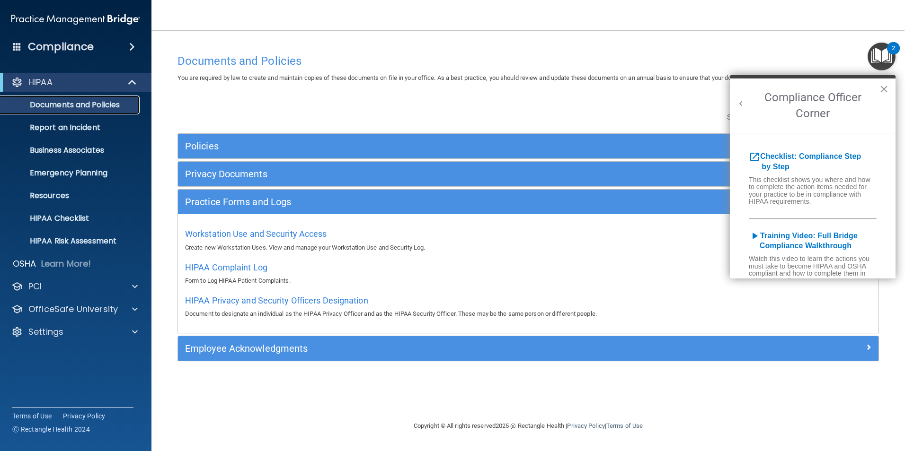
click at [59, 103] on p "Documents and Policies" at bounding box center [70, 104] width 129 height 9
click at [52, 84] on div "HIPAA" at bounding box center [62, 82] width 117 height 11
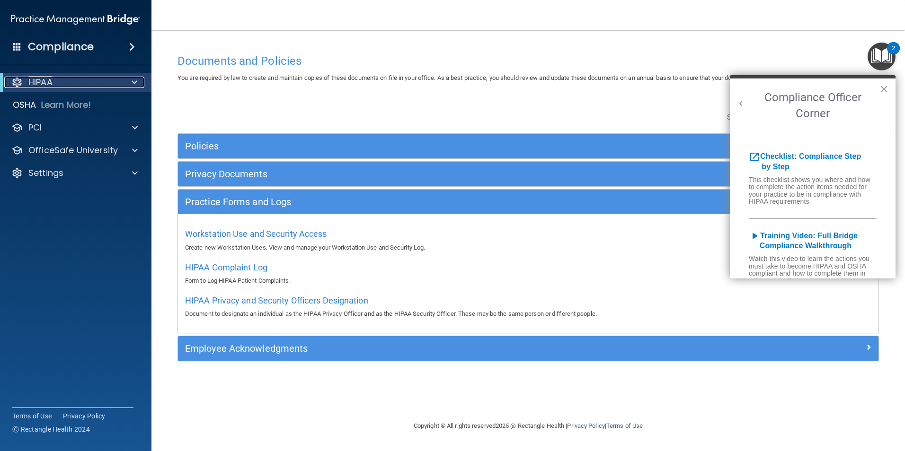
click at [121, 80] on div at bounding box center [132, 82] width 23 height 11
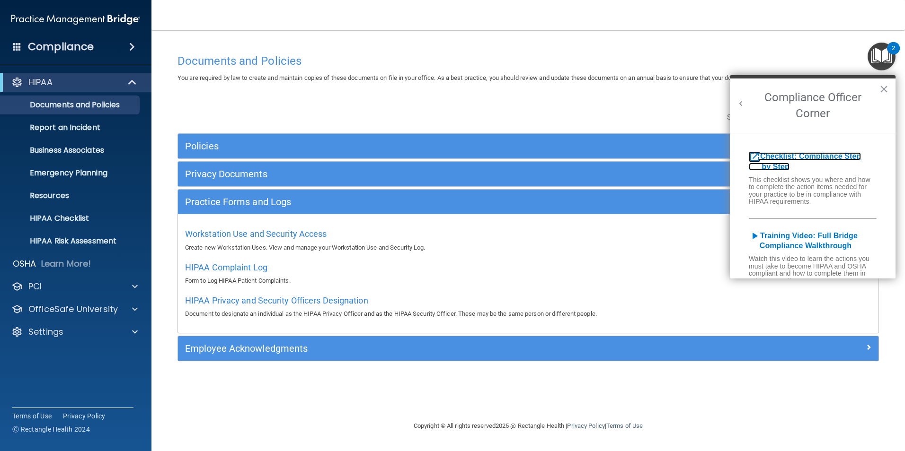
click at [783, 159] on b "Checklist: Compliance Step by Step" at bounding box center [804, 161] width 112 height 18
click at [50, 149] on p "Business Associates" at bounding box center [70, 150] width 129 height 9
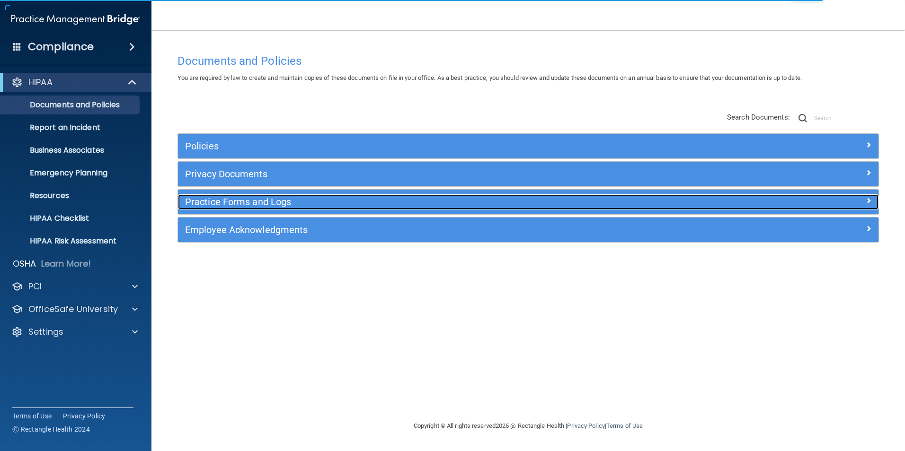
click at [220, 201] on h5 "Practice Forms and Logs" at bounding box center [440, 202] width 511 height 10
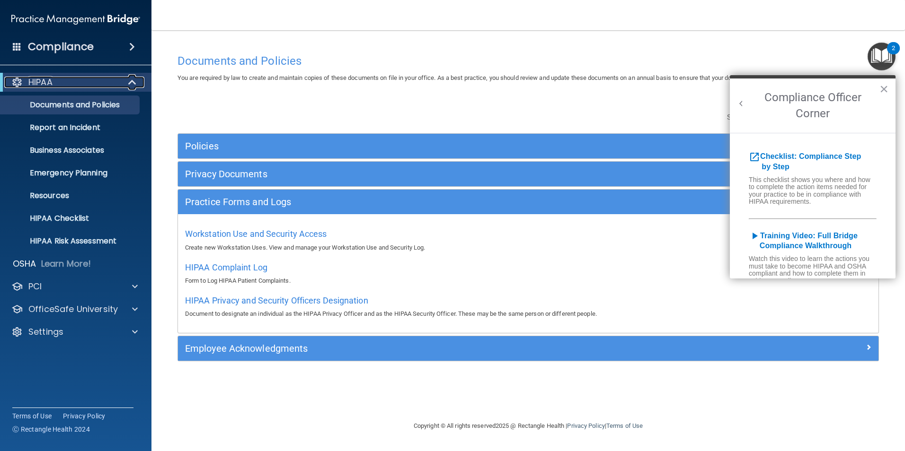
click at [55, 77] on div "HIPAA" at bounding box center [62, 82] width 117 height 11
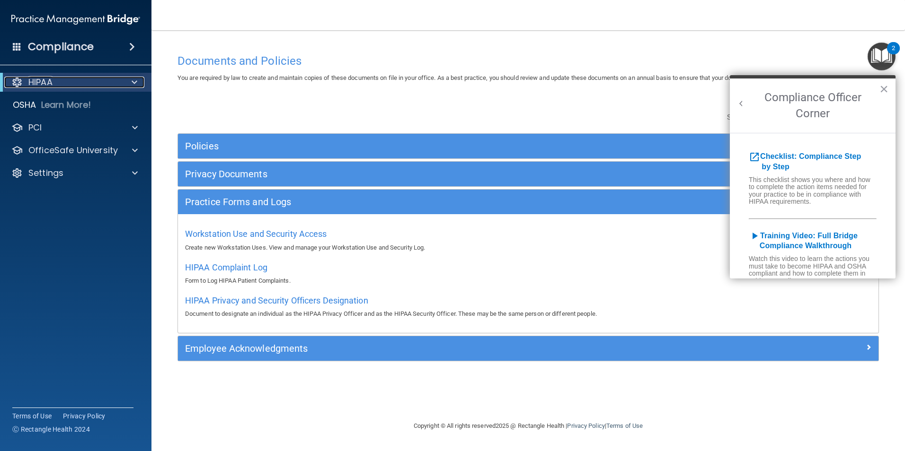
click at [132, 81] on span at bounding box center [135, 82] width 6 height 11
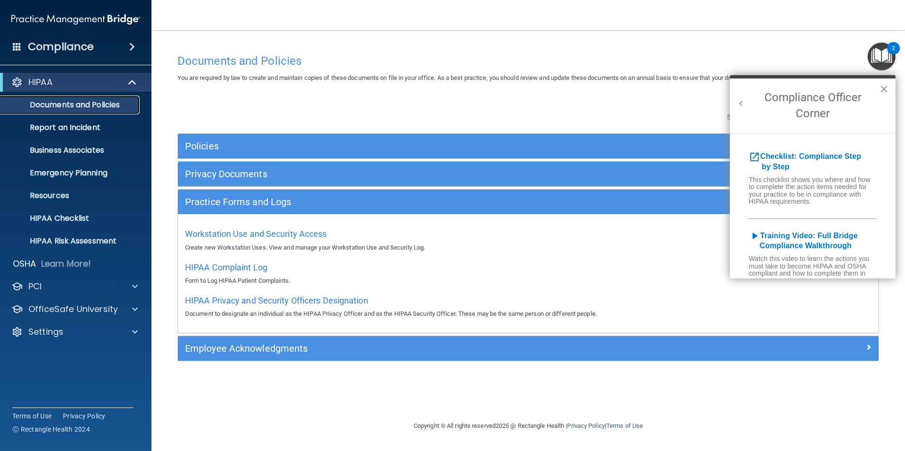
click at [68, 111] on link "Documents and Policies" at bounding box center [65, 105] width 149 height 19
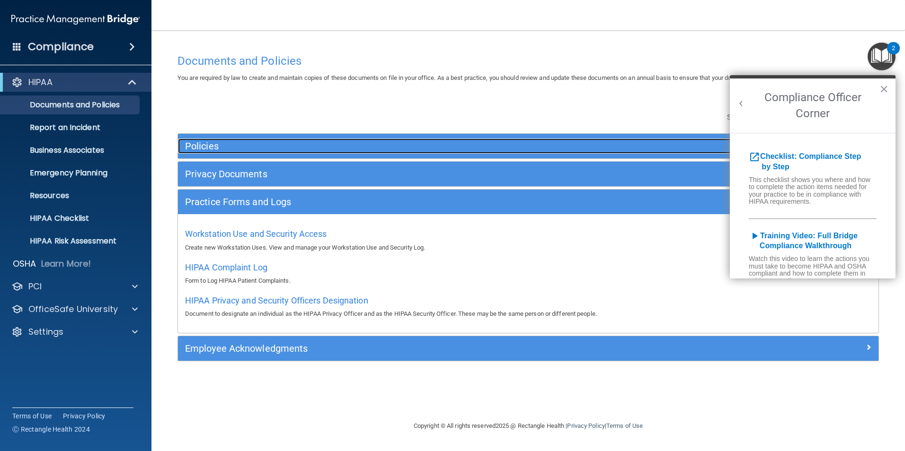
click at [209, 144] on h5 "Policies" at bounding box center [440, 146] width 511 height 10
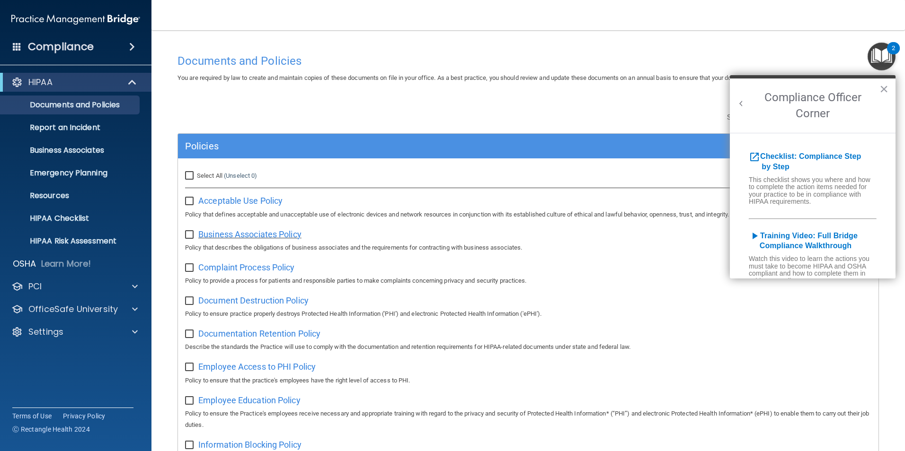
click at [245, 236] on span "Business Associates Policy" at bounding box center [249, 234] width 103 height 10
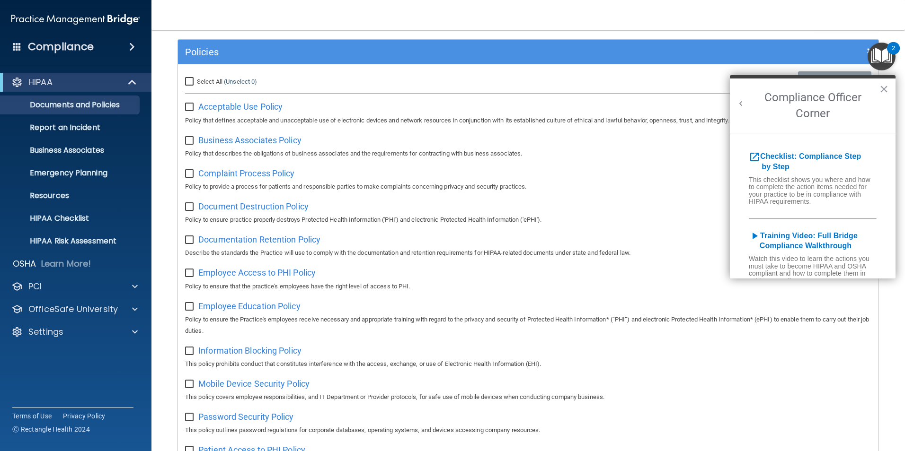
scroll to position [95, 0]
click at [61, 151] on p "Business Associates" at bounding box center [70, 150] width 129 height 9
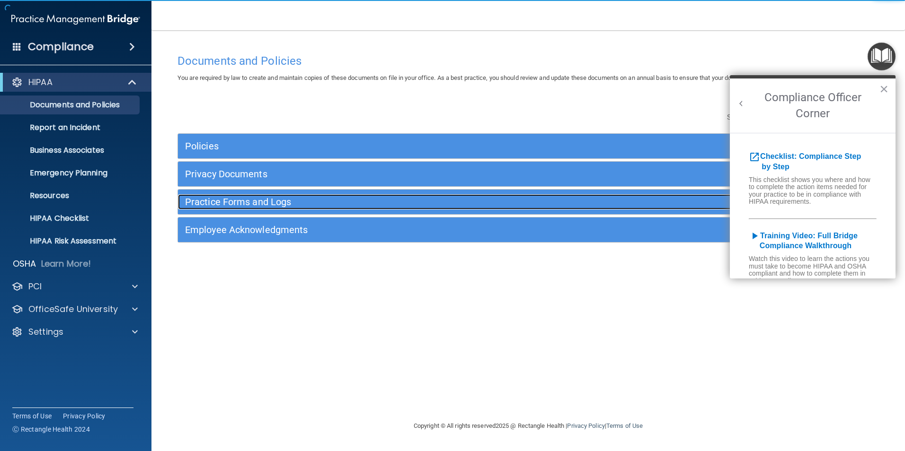
click at [246, 203] on h5 "Practice Forms and Logs" at bounding box center [440, 202] width 511 height 10
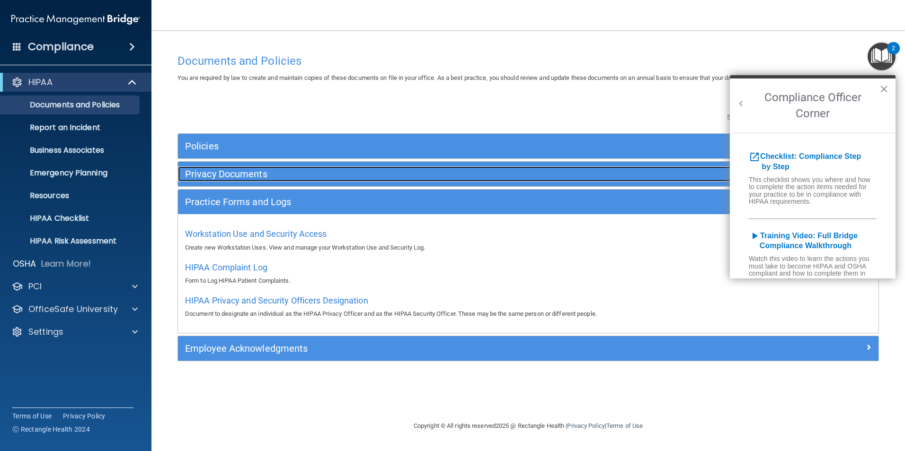
click at [235, 169] on h5 "Privacy Documents" at bounding box center [440, 174] width 511 height 10
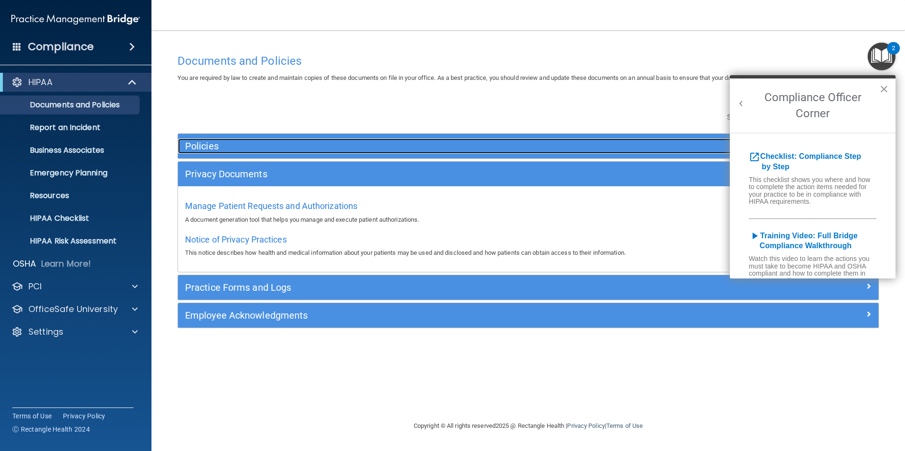
click at [220, 140] on div "Policies" at bounding box center [440, 146] width 525 height 15
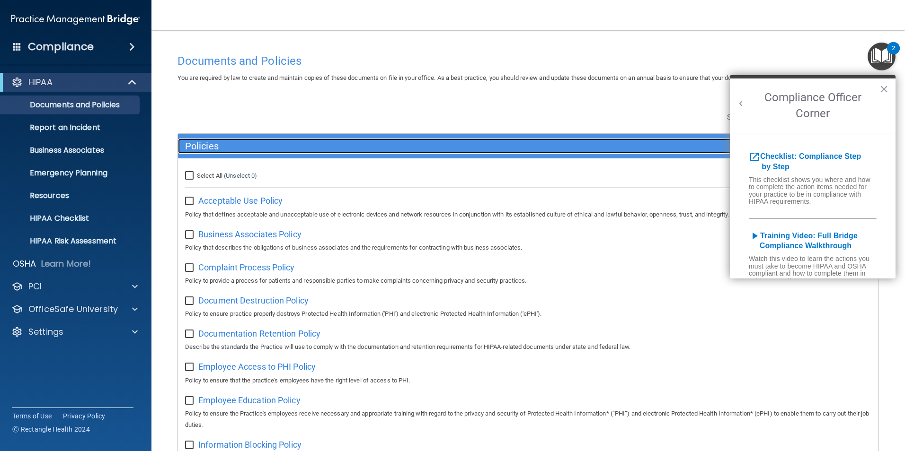
click at [216, 142] on h5 "Policies" at bounding box center [440, 146] width 511 height 10
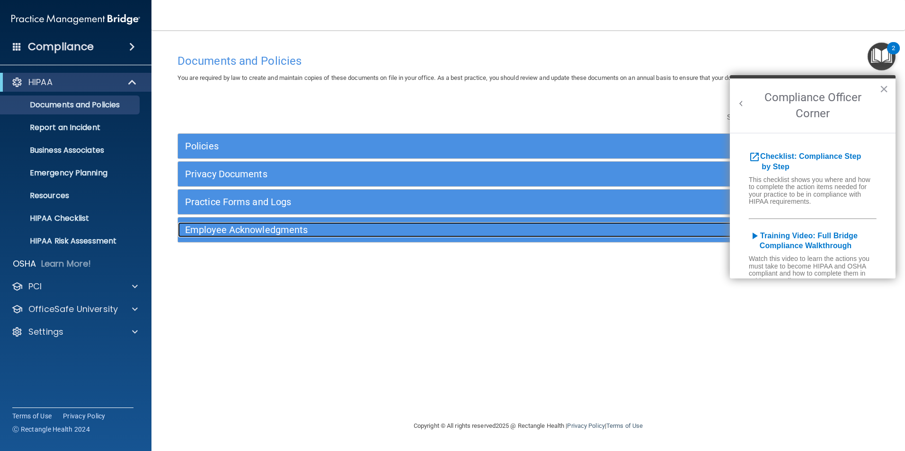
click at [242, 227] on h5 "Employee Acknowledgments" at bounding box center [440, 230] width 511 height 10
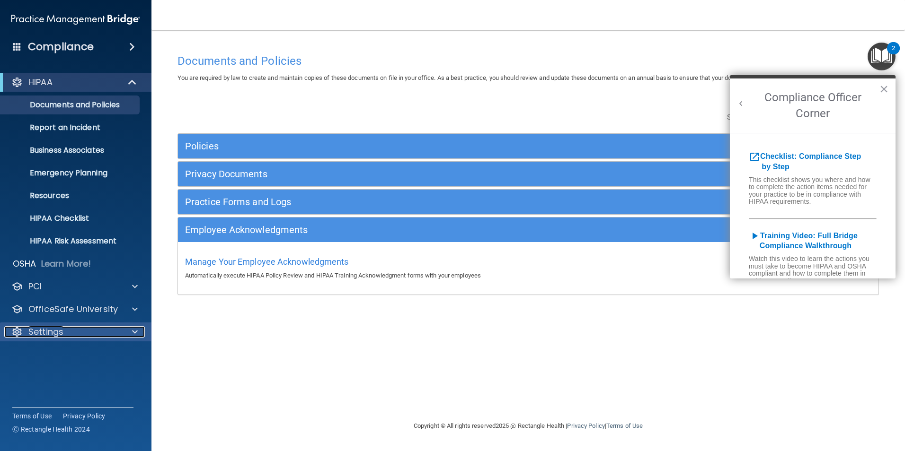
click at [49, 334] on p "Settings" at bounding box center [45, 331] width 35 height 11
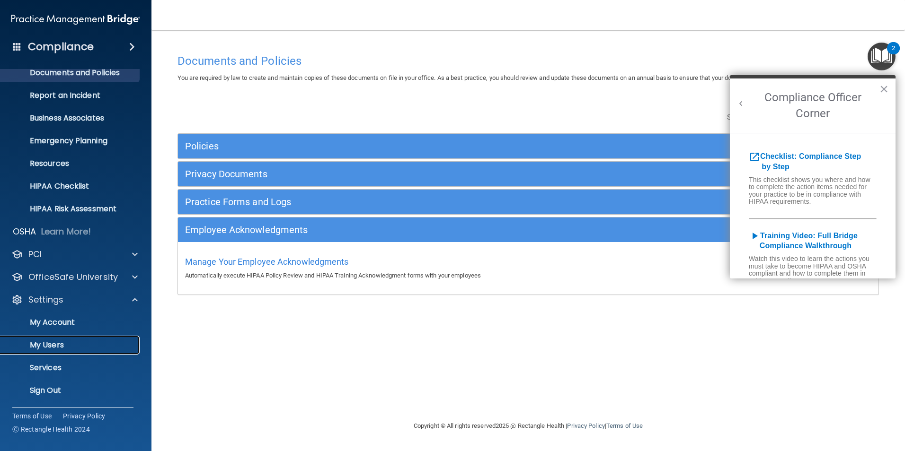
click at [47, 344] on p "My Users" at bounding box center [70, 345] width 129 height 9
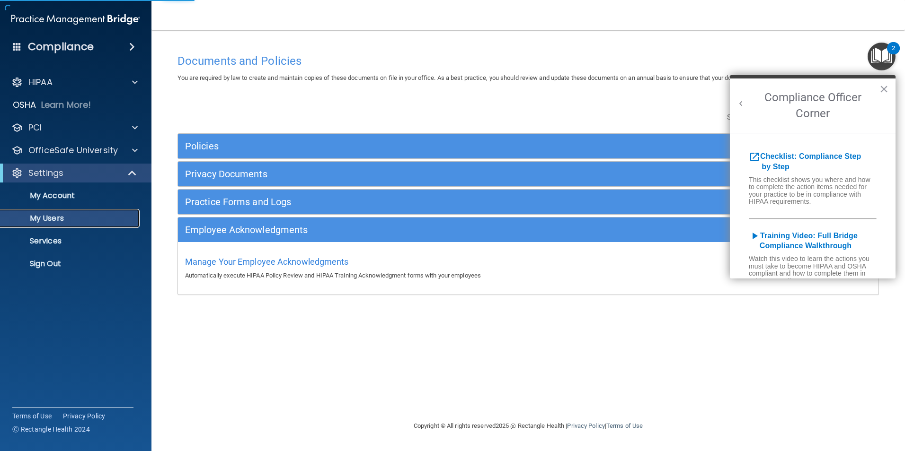
click at [63, 216] on p "My Users" at bounding box center [70, 218] width 129 height 9
select select "20"
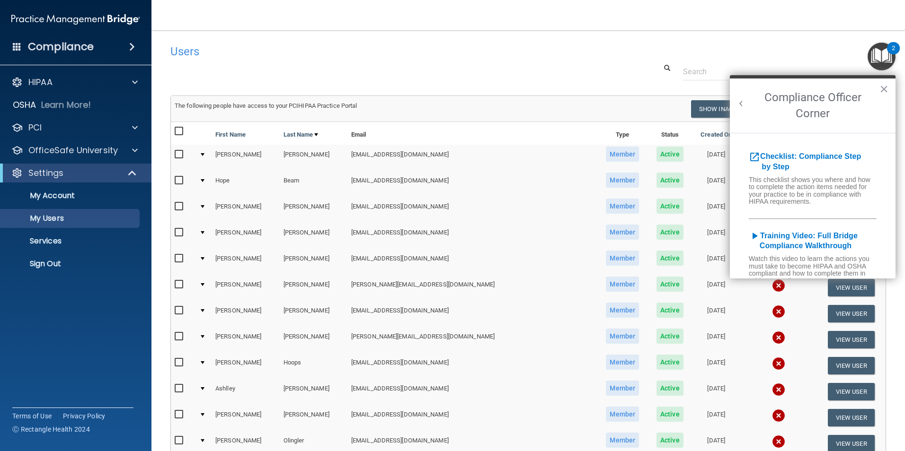
click at [877, 89] on h2 "Compliance Officer Corner" at bounding box center [813, 106] width 166 height 54
click at [72, 145] on p "OfficeSafe University" at bounding box center [72, 150] width 89 height 11
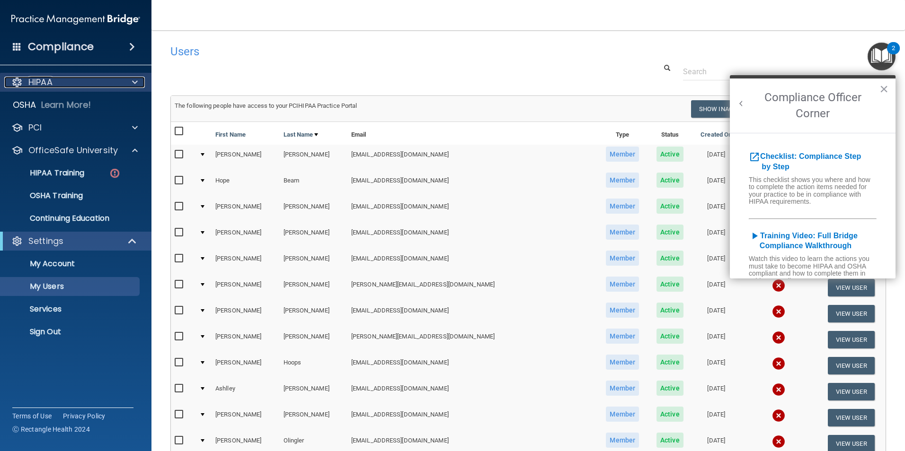
click at [41, 82] on p "HIPAA" at bounding box center [40, 82] width 24 height 11
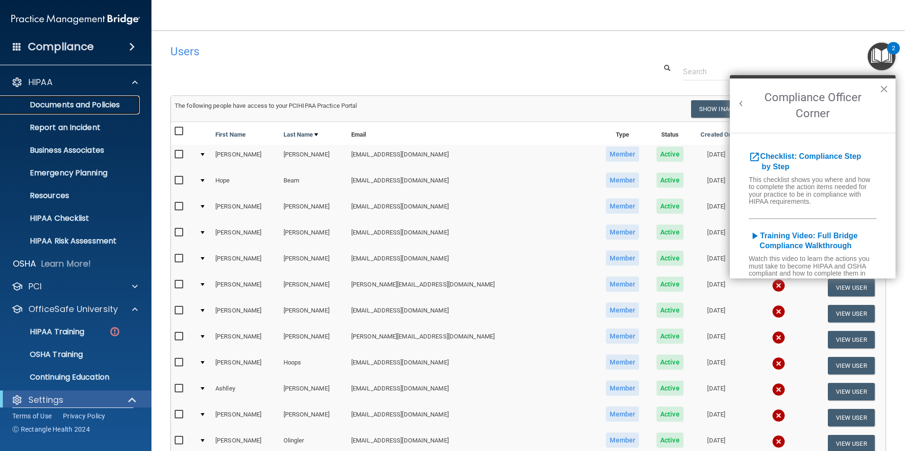
click at [86, 103] on p "Documents and Policies" at bounding box center [70, 104] width 129 height 9
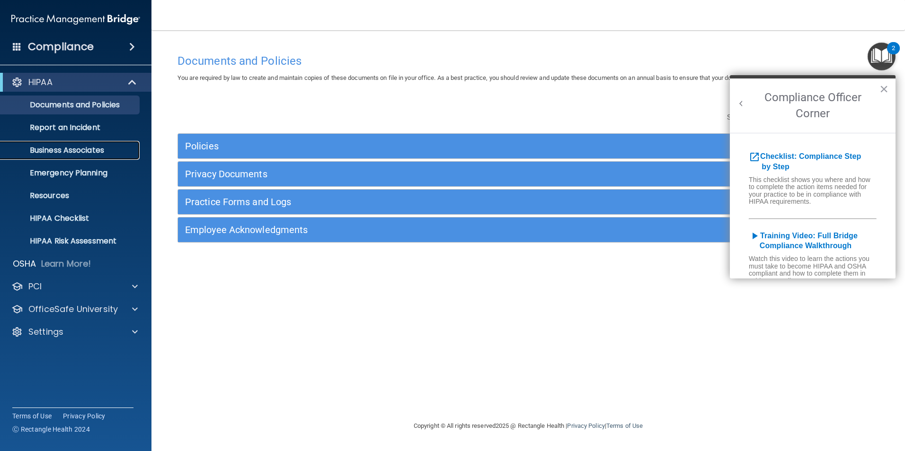
click at [70, 148] on p "Business Associates" at bounding box center [70, 150] width 129 height 9
click at [56, 102] on p "Documents and Policies" at bounding box center [70, 104] width 129 height 9
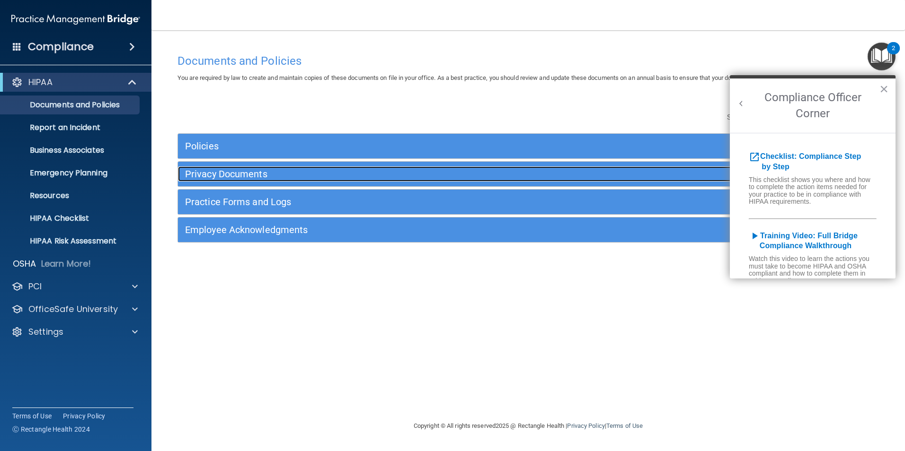
click at [219, 174] on h5 "Privacy Documents" at bounding box center [440, 174] width 511 height 10
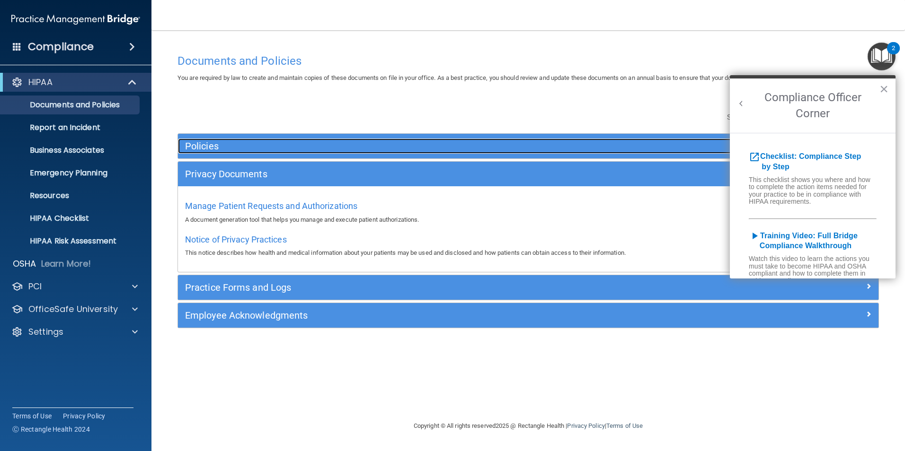
click at [226, 147] on h5 "Policies" at bounding box center [440, 146] width 511 height 10
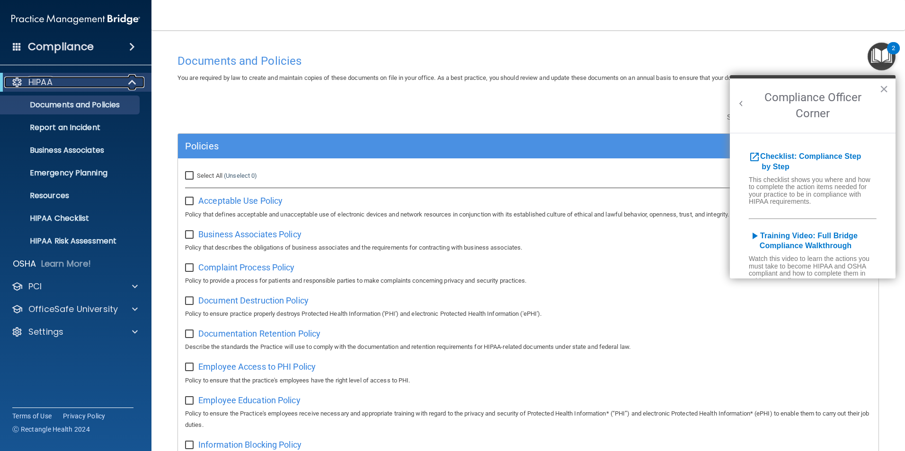
click at [97, 82] on div "HIPAA" at bounding box center [62, 82] width 117 height 11
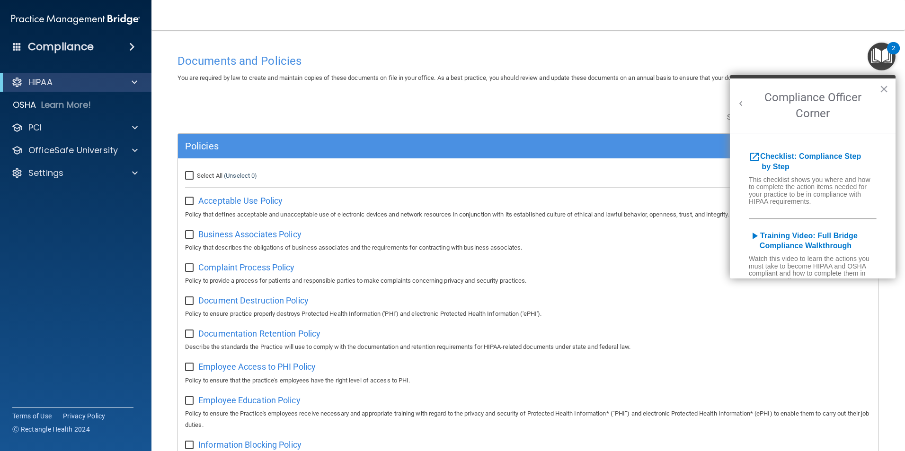
drag, startPoint x: 76, startPoint y: 166, endPoint x: 81, endPoint y: 162, distance: 6.4
click at [77, 165] on div "Settings" at bounding box center [76, 173] width 152 height 19
click at [886, 91] on button "×" at bounding box center [883, 88] width 9 height 15
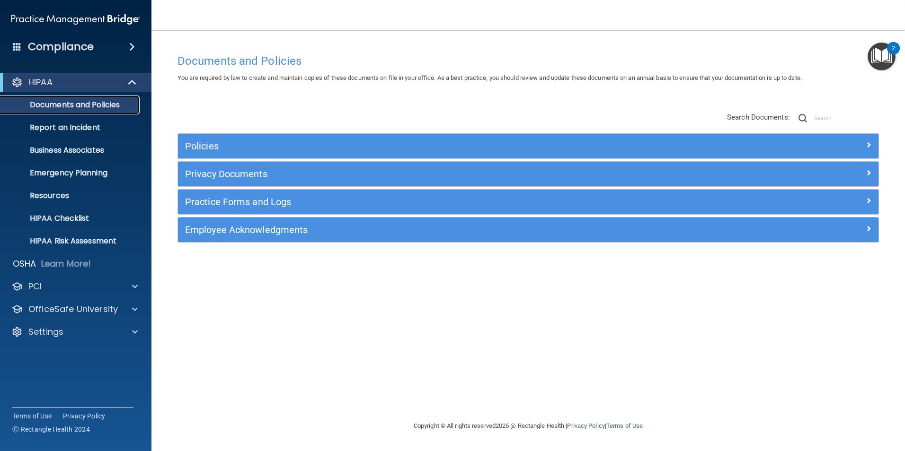
click at [77, 106] on p "Documents and Policies" at bounding box center [70, 104] width 129 height 9
click at [35, 332] on p "Settings" at bounding box center [45, 331] width 35 height 11
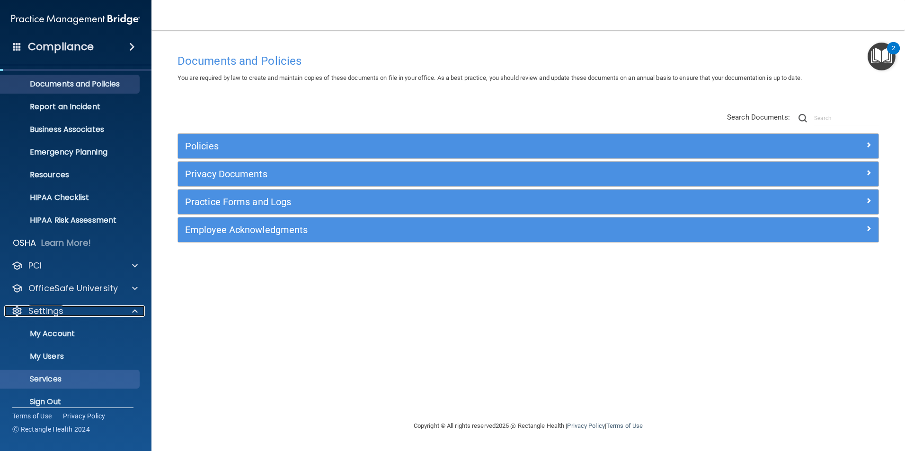
scroll to position [32, 0]
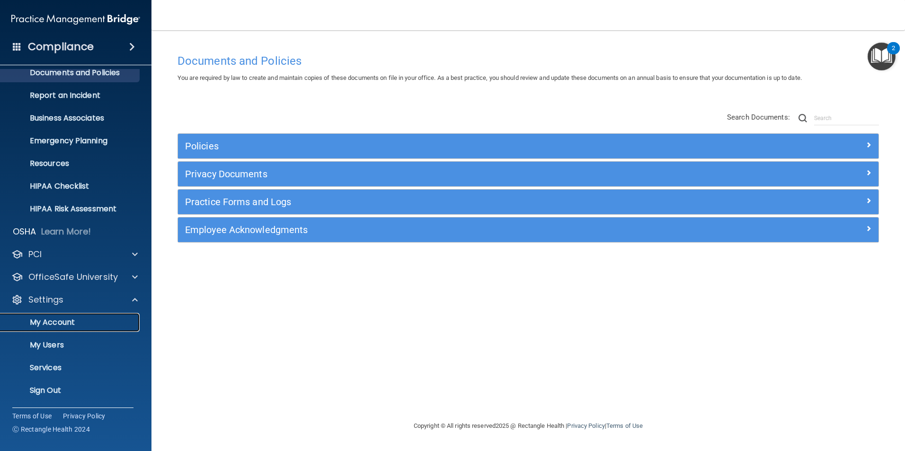
click at [44, 322] on p "My Account" at bounding box center [70, 322] width 129 height 9
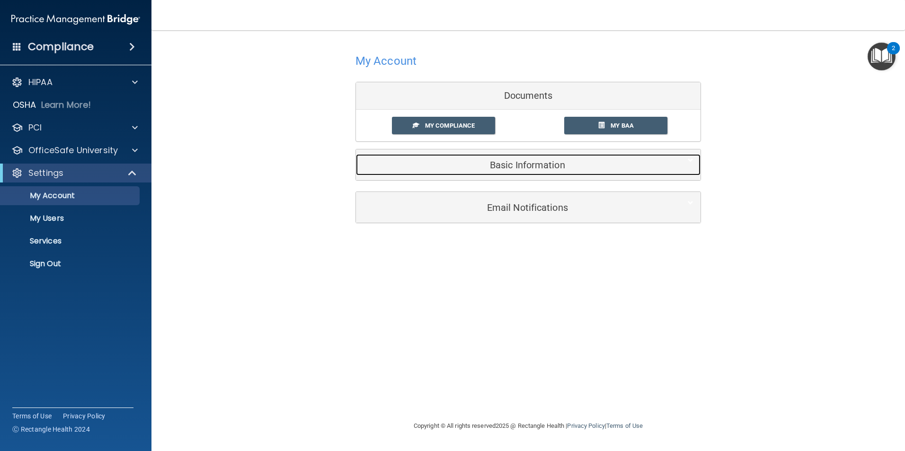
click at [510, 173] on div "Basic Information" at bounding box center [514, 164] width 316 height 21
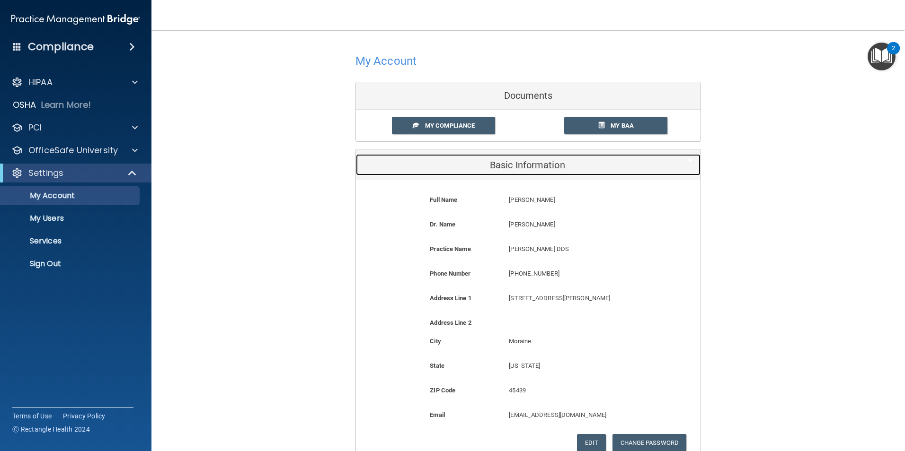
scroll to position [47, 0]
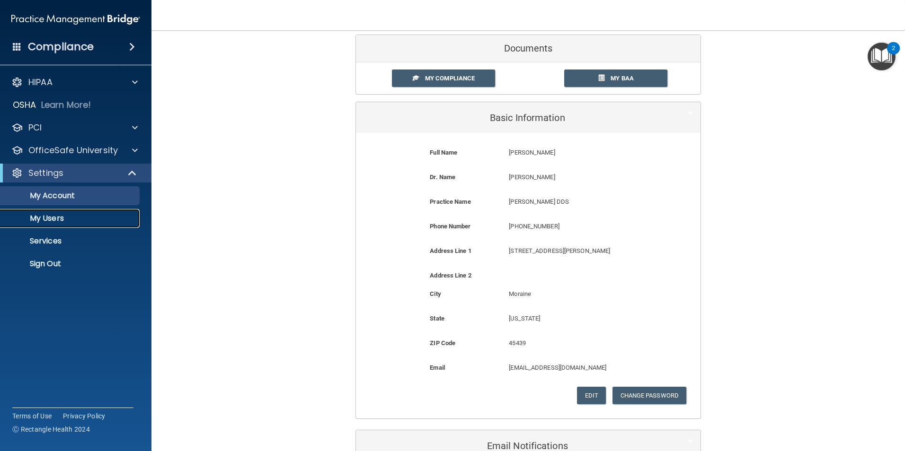
click at [55, 218] on p "My Users" at bounding box center [70, 218] width 129 height 9
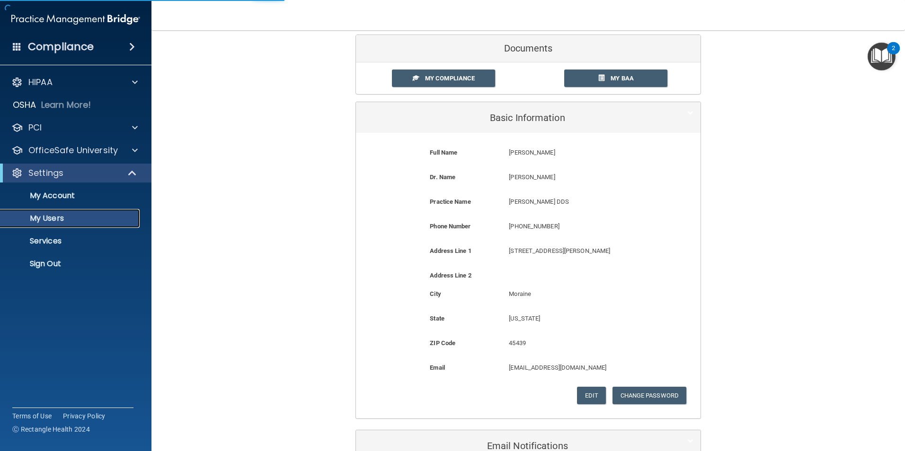
select select "20"
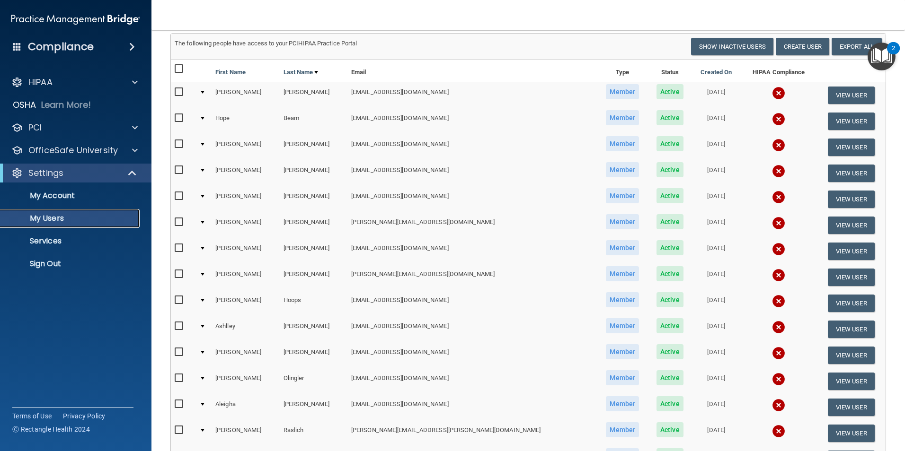
scroll to position [95, 0]
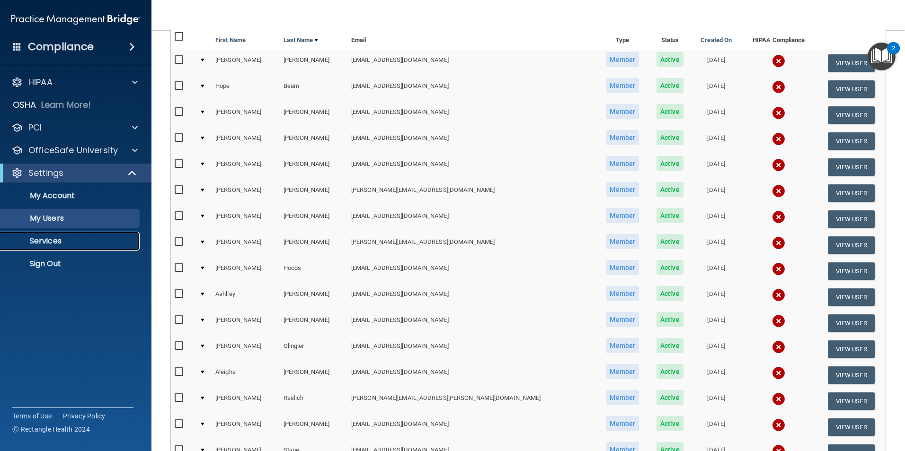
click at [49, 237] on p "Services" at bounding box center [70, 241] width 129 height 9
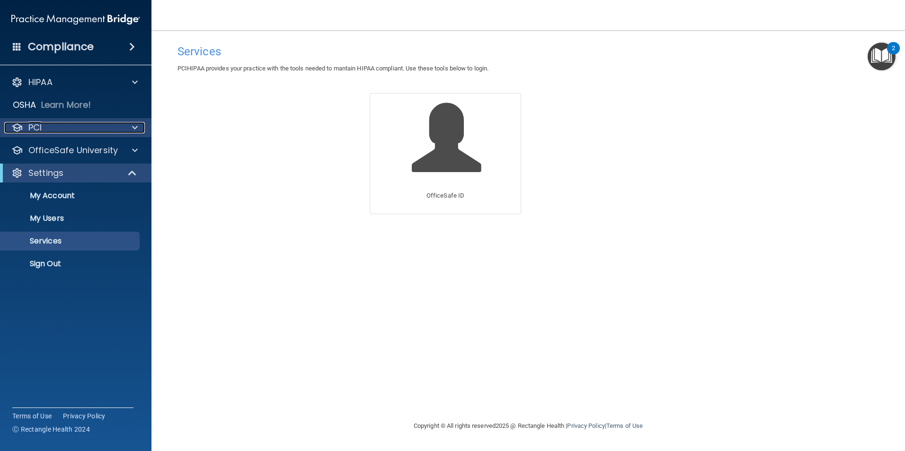
click at [45, 129] on div "PCI" at bounding box center [62, 127] width 117 height 11
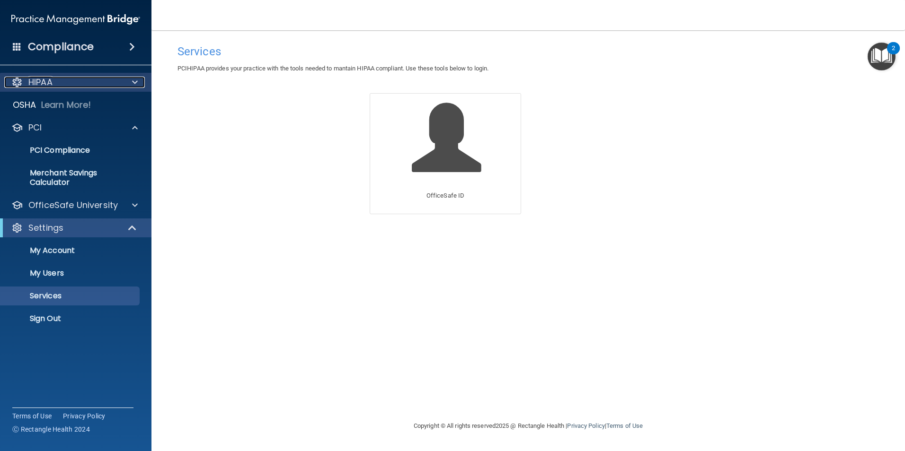
click at [47, 83] on p "HIPAA" at bounding box center [40, 82] width 24 height 11
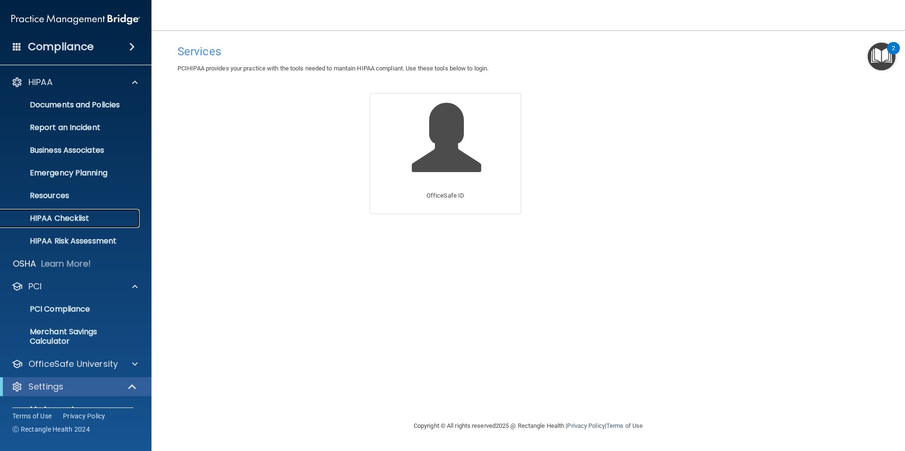
click at [79, 211] on link "HIPAA Checklist" at bounding box center [65, 218] width 149 height 19
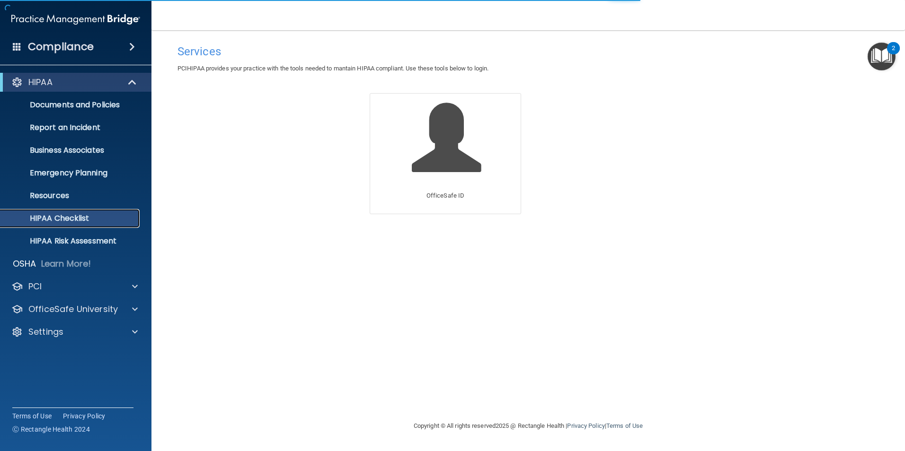
click at [69, 218] on p "HIPAA Checklist" at bounding box center [70, 218] width 129 height 9
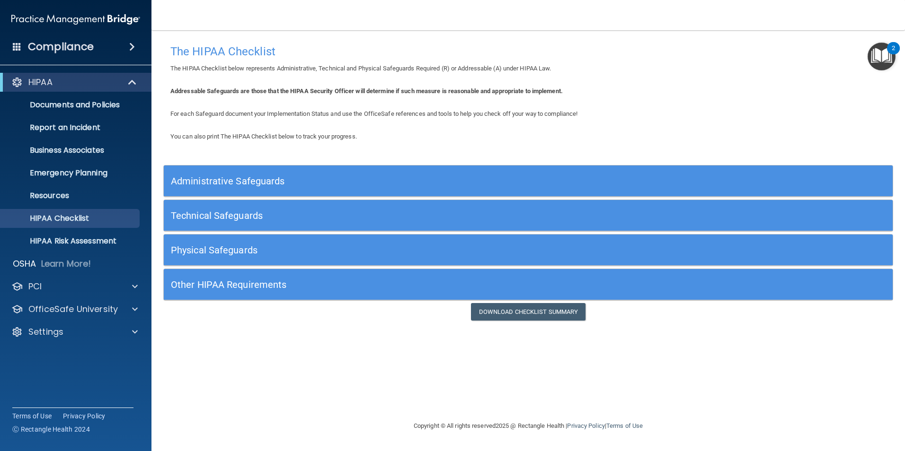
click at [277, 179] on h5 "Administrative Safeguards" at bounding box center [437, 181] width 532 height 10
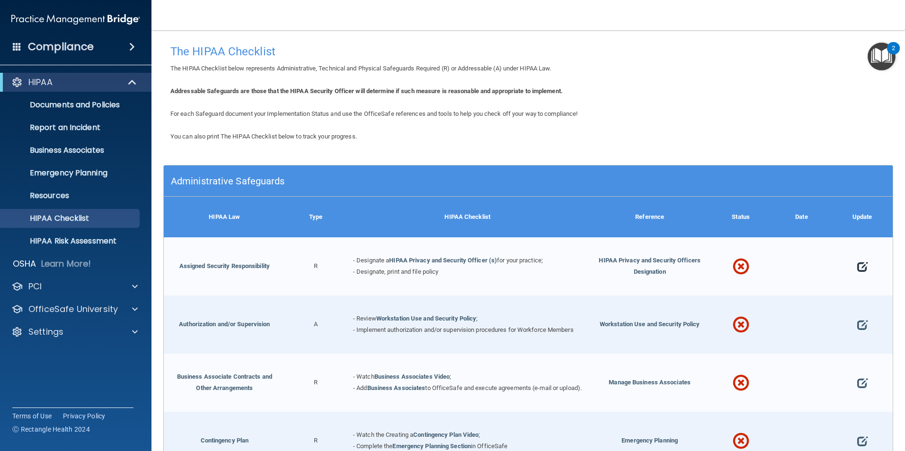
click at [857, 268] on span at bounding box center [862, 267] width 10 height 29
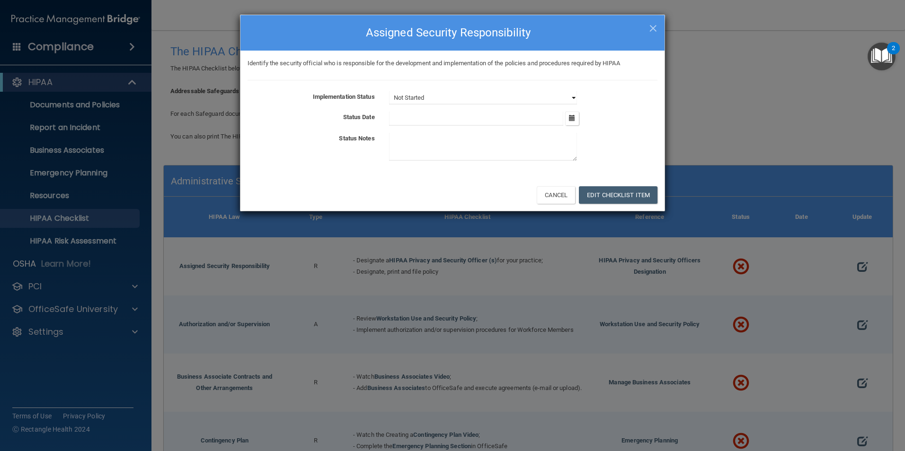
click at [570, 97] on select "Not Started In Progress Completed" at bounding box center [483, 97] width 188 height 13
click at [653, 23] on span "×" at bounding box center [653, 27] width 9 height 19
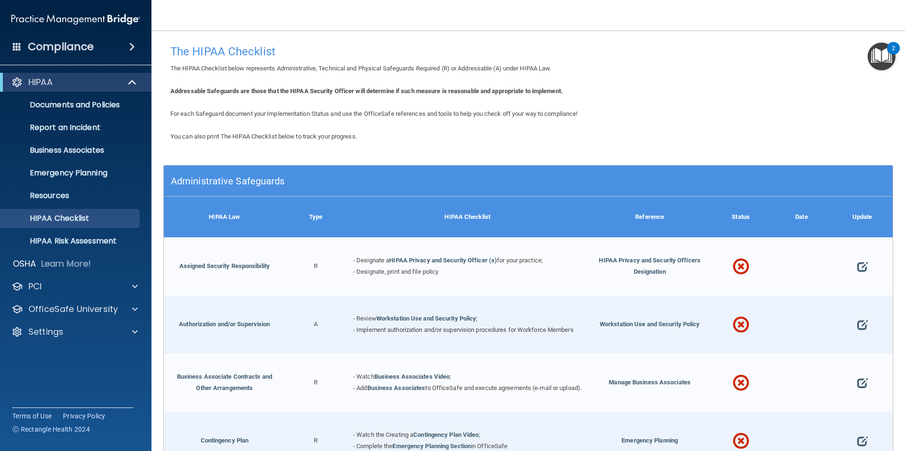
click at [463, 254] on div "- Designate a HIPAA Privacy and Security Officer (s) for your practice; - Desig…" at bounding box center [467, 267] width 243 height 58
click at [458, 261] on link "HIPAA Privacy and Security Officer (s)" at bounding box center [443, 260] width 108 height 7
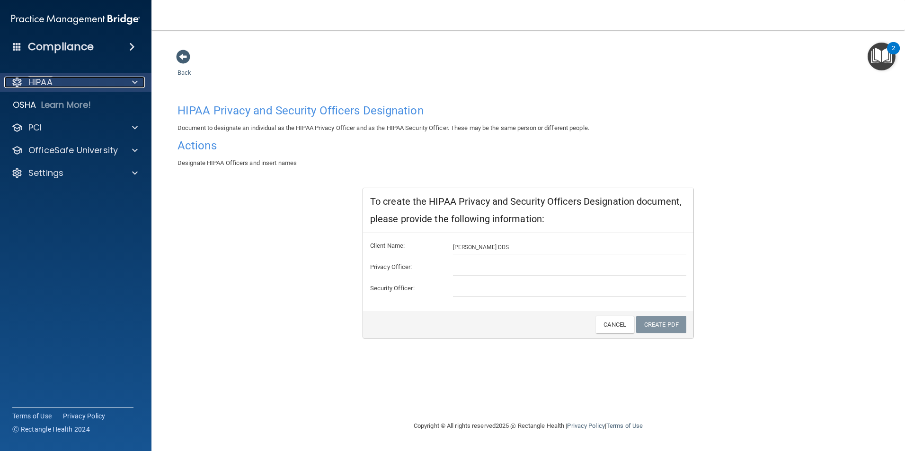
click at [49, 81] on p "HIPAA" at bounding box center [40, 82] width 24 height 11
